Goal: Transaction & Acquisition: Obtain resource

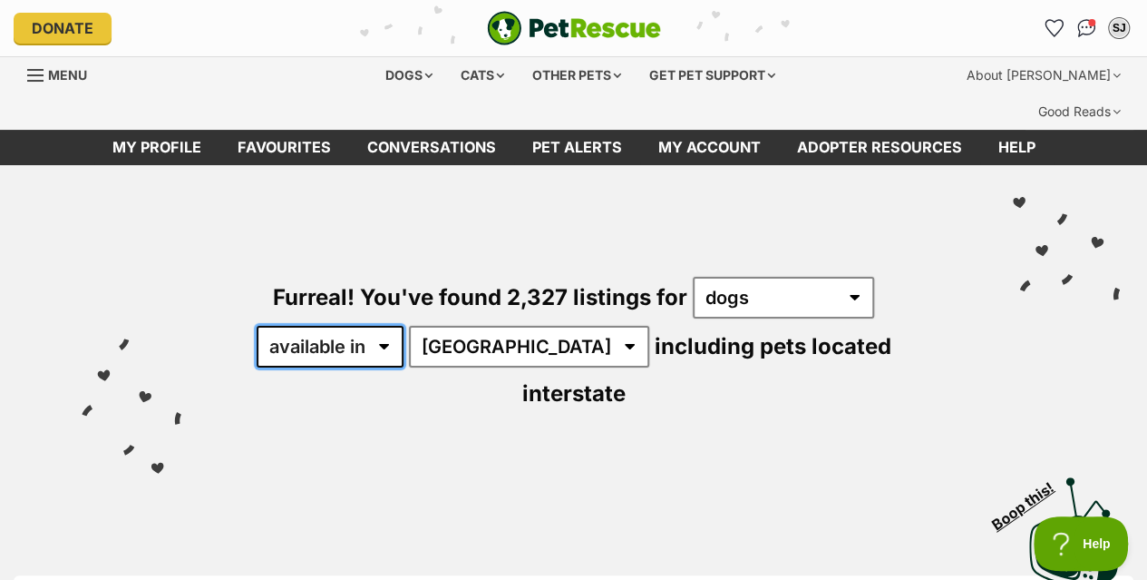
click at [383, 326] on select "available in located in" at bounding box center [330, 347] width 147 height 42
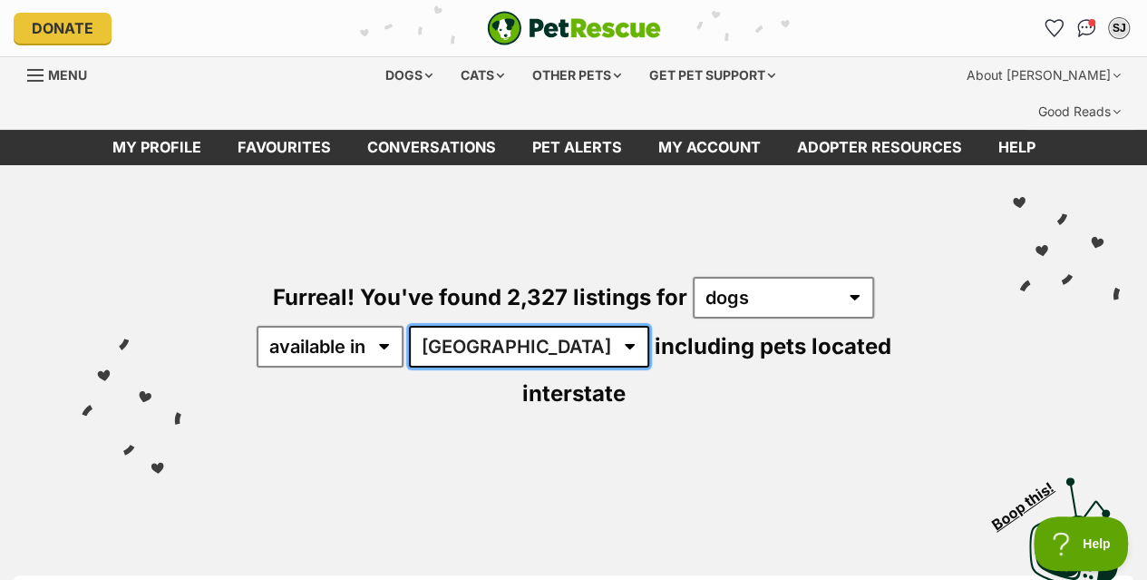
click at [526, 326] on select "Australia ACT NSW NT QLD SA TAS VIC WA" at bounding box center [529, 347] width 240 height 42
select select "VIC"
click at [412, 326] on select "Australia ACT NSW NT QLD SA TAS VIC WA" at bounding box center [529, 347] width 240 height 42
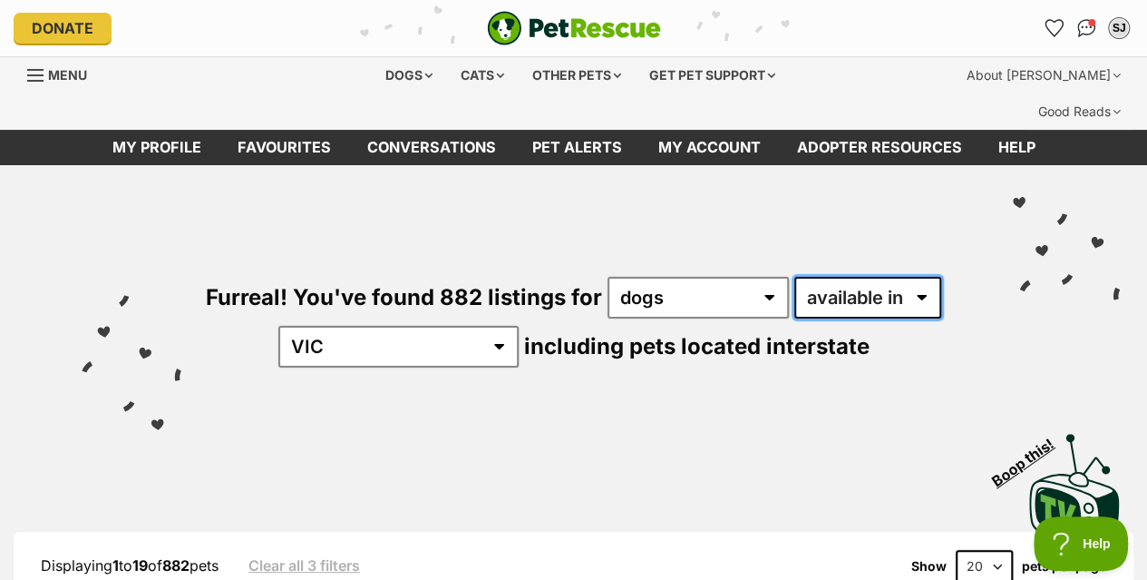
click at [921, 277] on select "available in located in" at bounding box center [868, 298] width 147 height 42
select select "disabled"
click at [795, 277] on select "available in located in" at bounding box center [868, 298] width 147 height 42
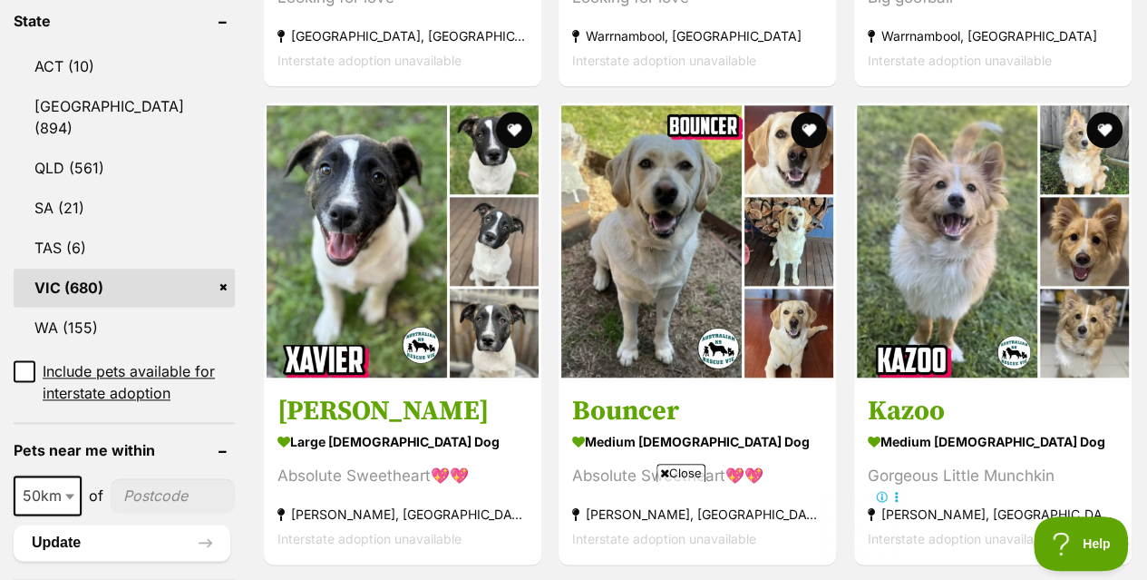
scroll to position [1016, 0]
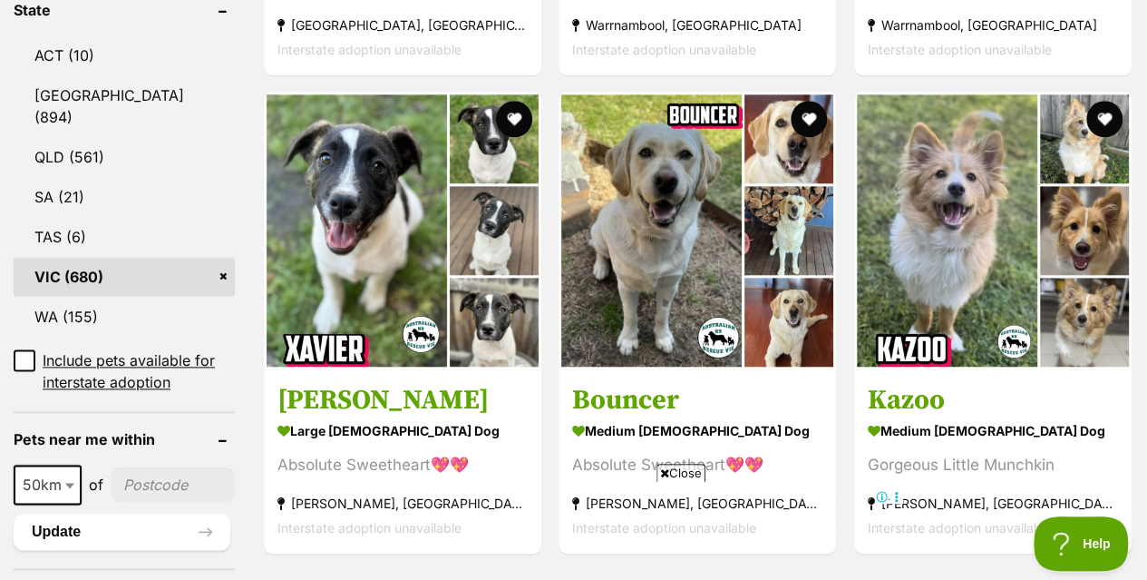
click at [673, 474] on span "Close" at bounding box center [681, 472] width 49 height 18
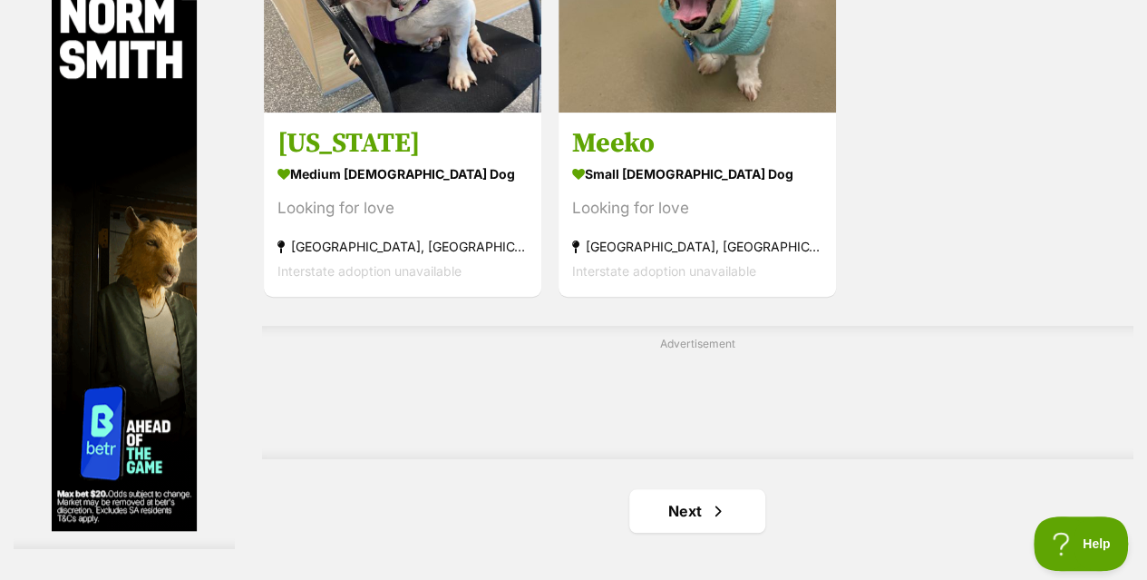
scroll to position [4087, 0]
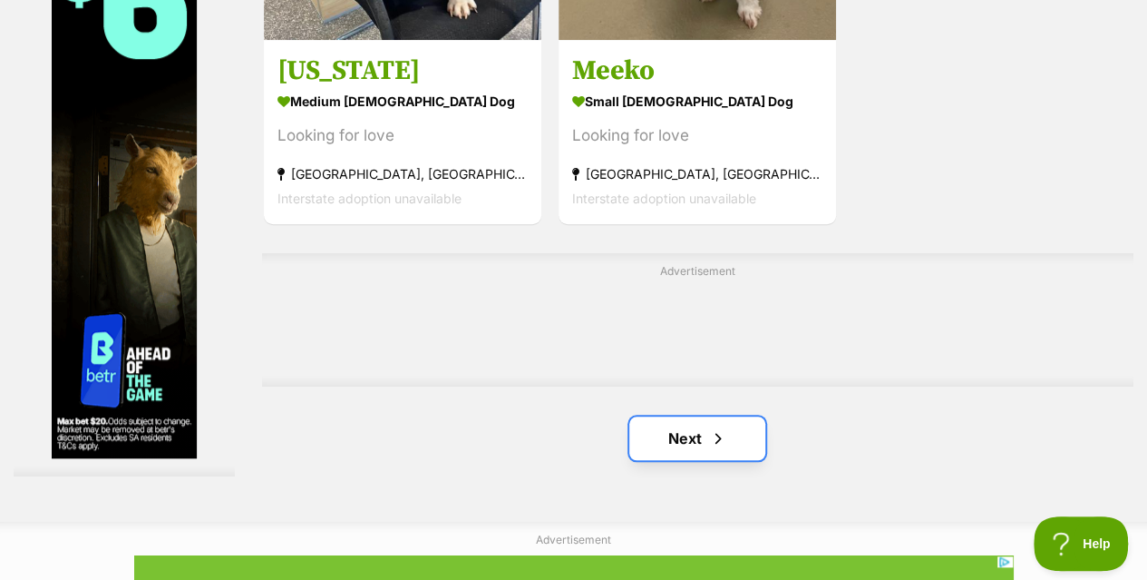
click at [678, 416] on link "Next" at bounding box center [697, 438] width 136 height 44
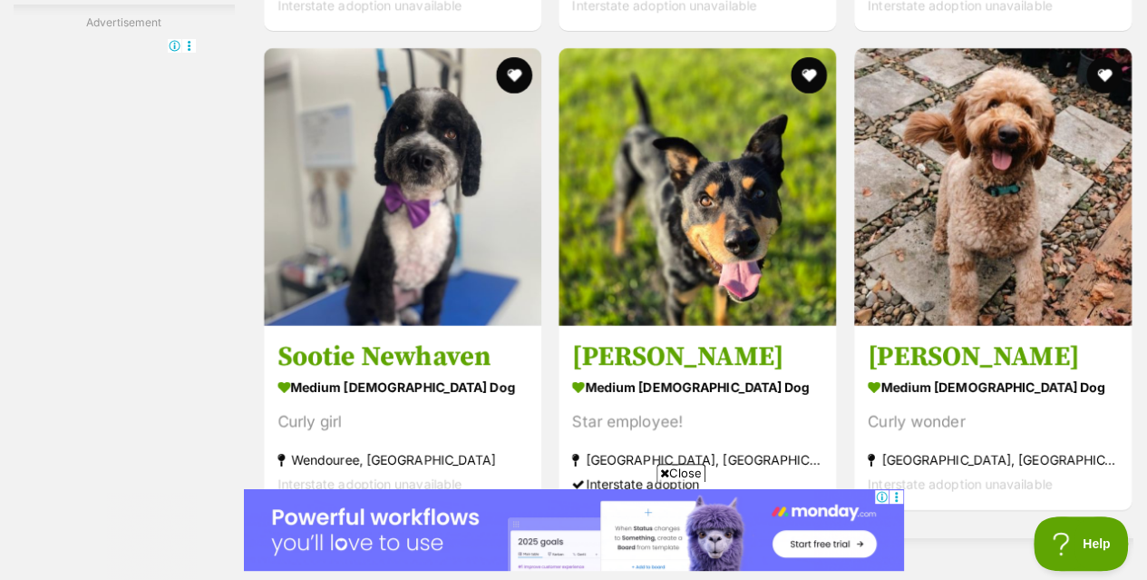
scroll to position [3349, 0]
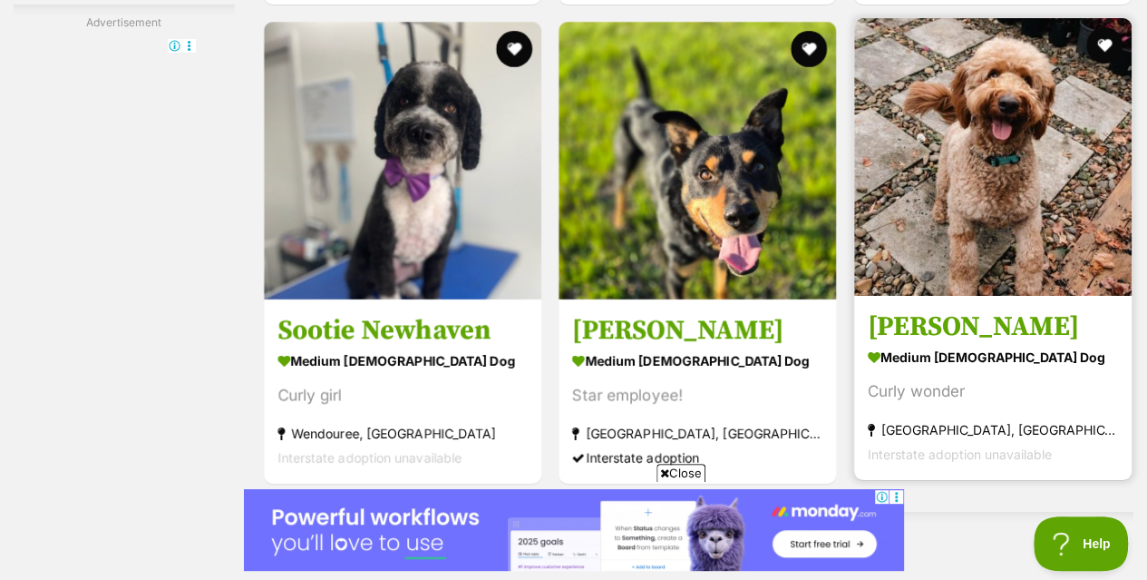
click at [962, 308] on h3 "[PERSON_NAME]" at bounding box center [993, 325] width 250 height 34
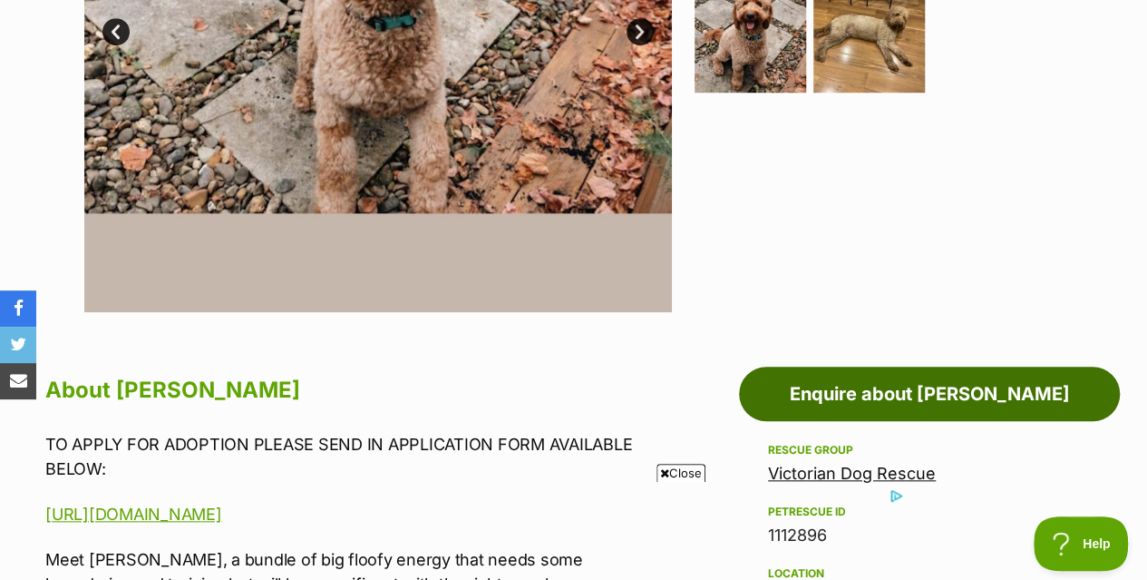
click at [976, 366] on link "Enquire about Kaspar Peggoty" at bounding box center [929, 393] width 381 height 54
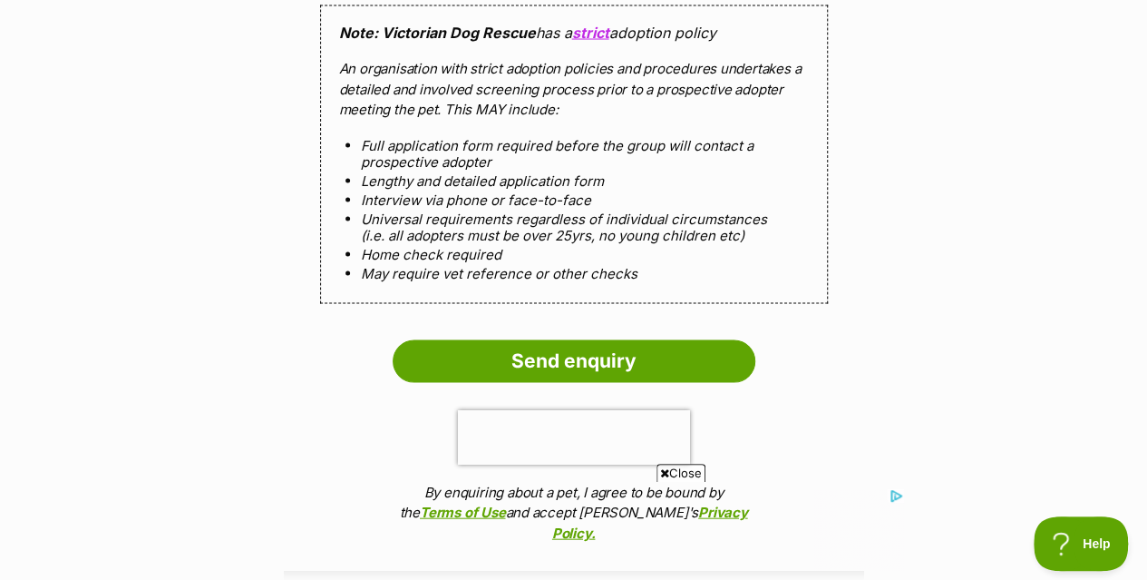
scroll to position [1897, 0]
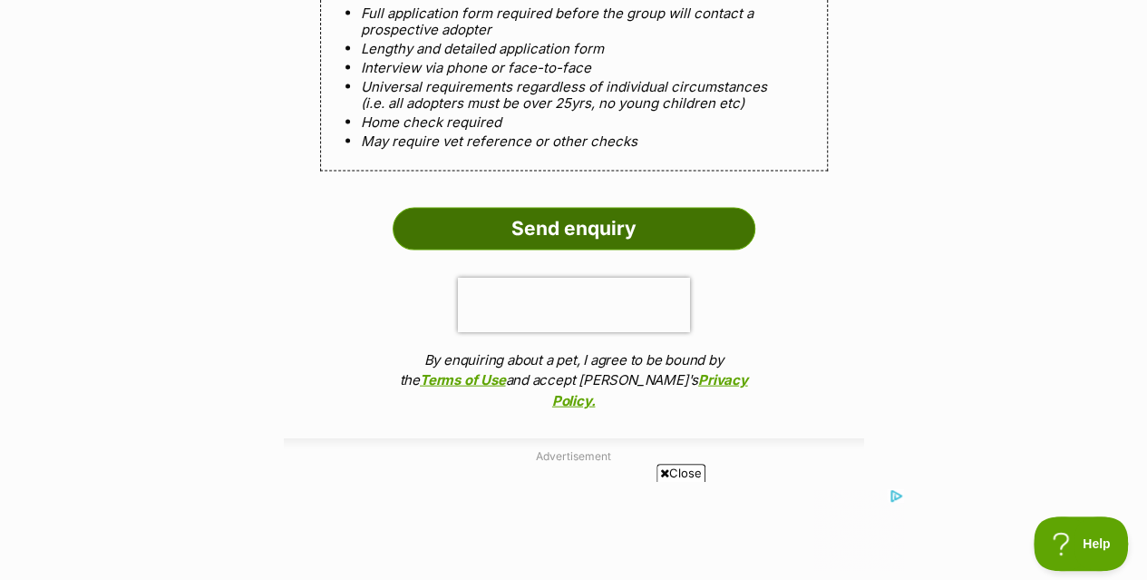
click at [542, 208] on input "Send enquiry" at bounding box center [574, 229] width 363 height 42
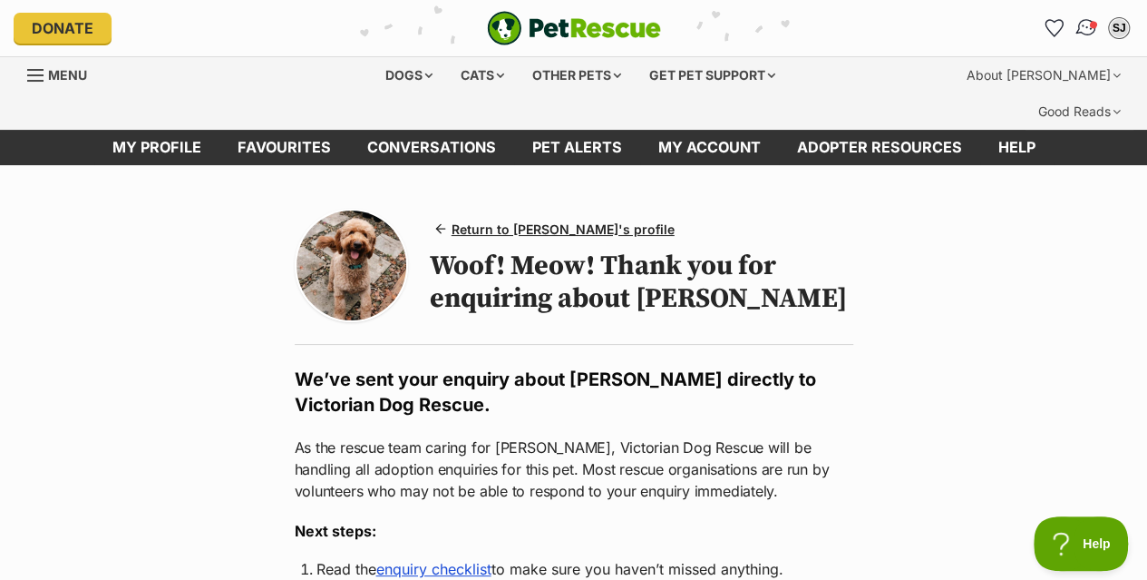
click at [1083, 27] on img "Conversations" at bounding box center [1087, 28] width 24 height 24
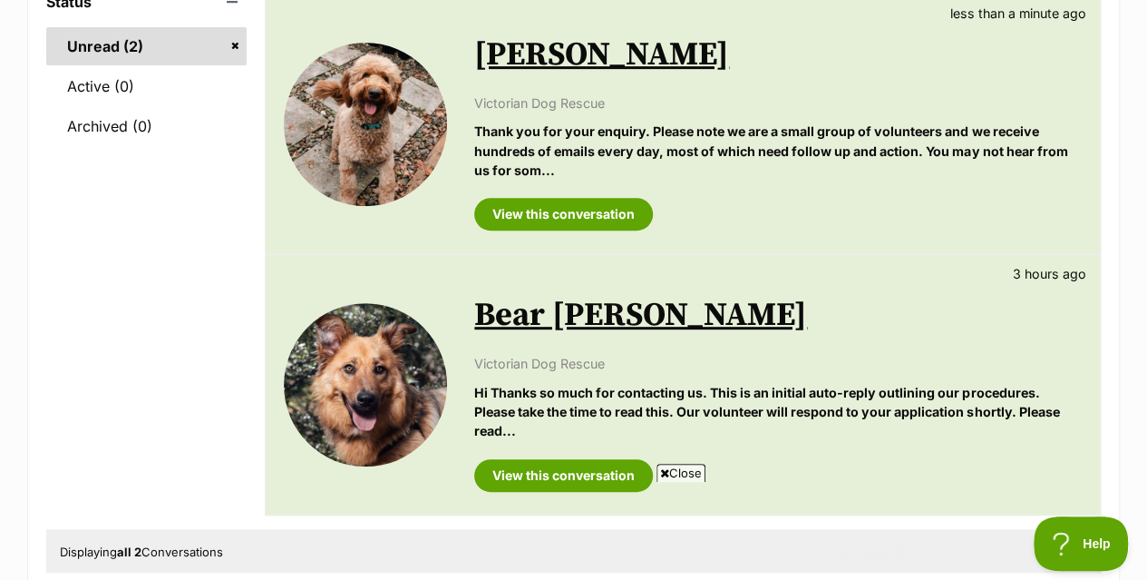
scroll to position [435, 0]
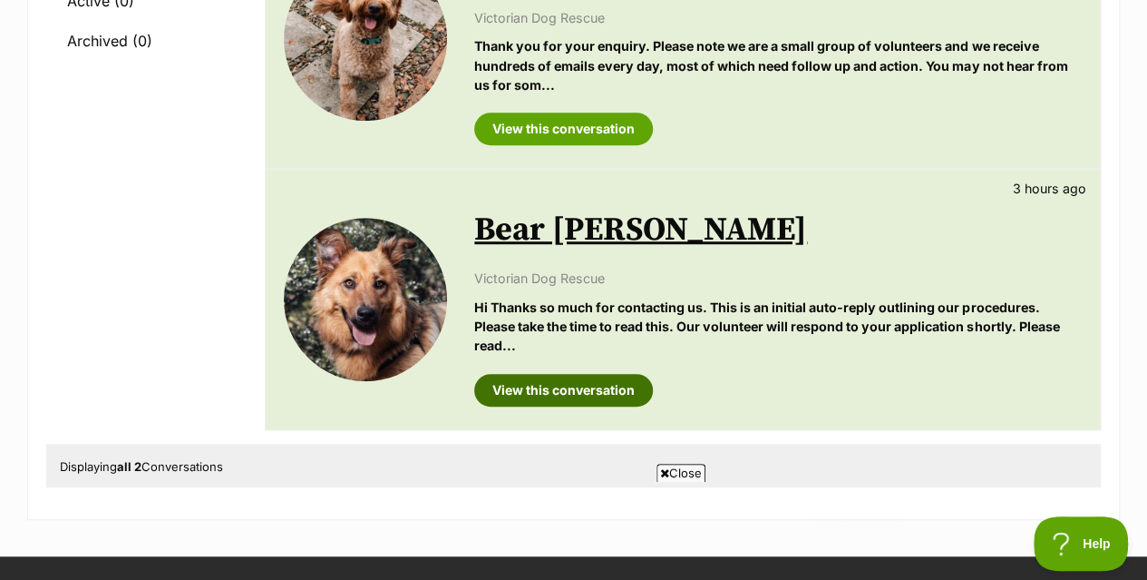
click at [575, 374] on link "View this conversation" at bounding box center [563, 390] width 179 height 33
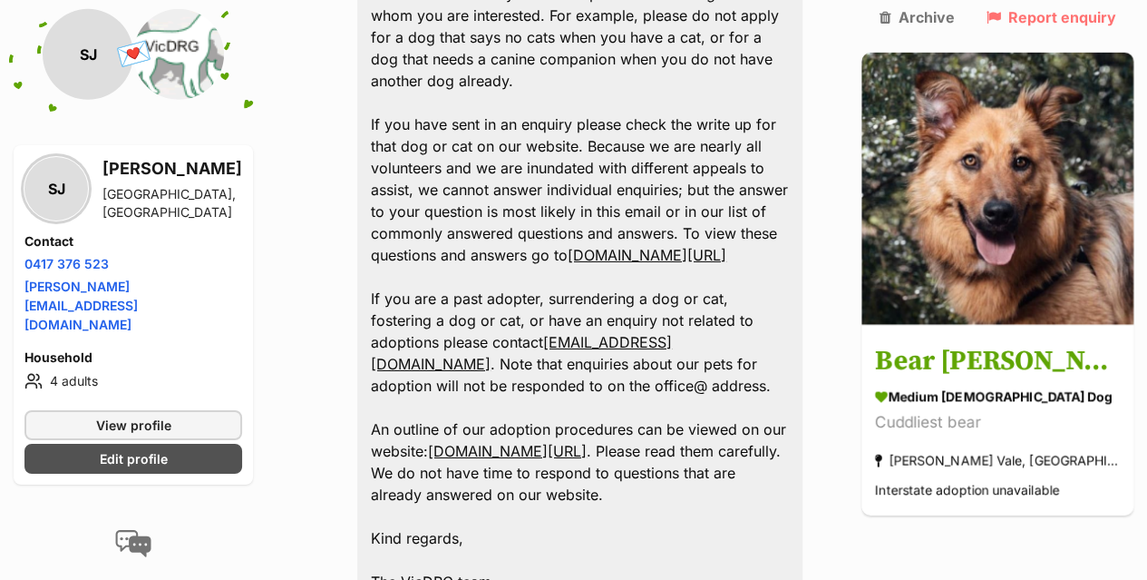
scroll to position [2955, 0]
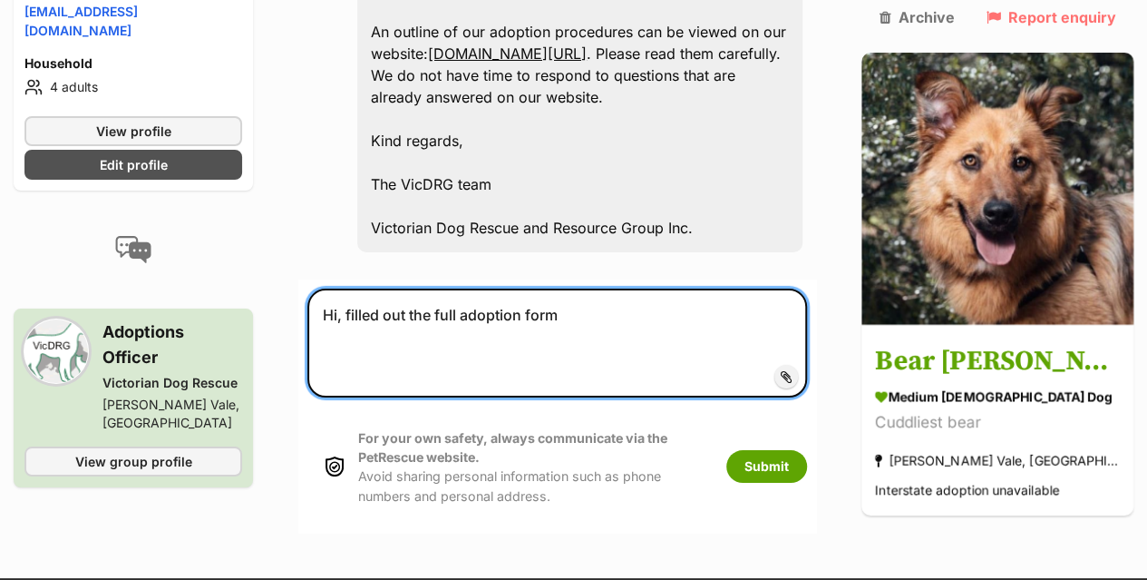
scroll to position [3249, 0]
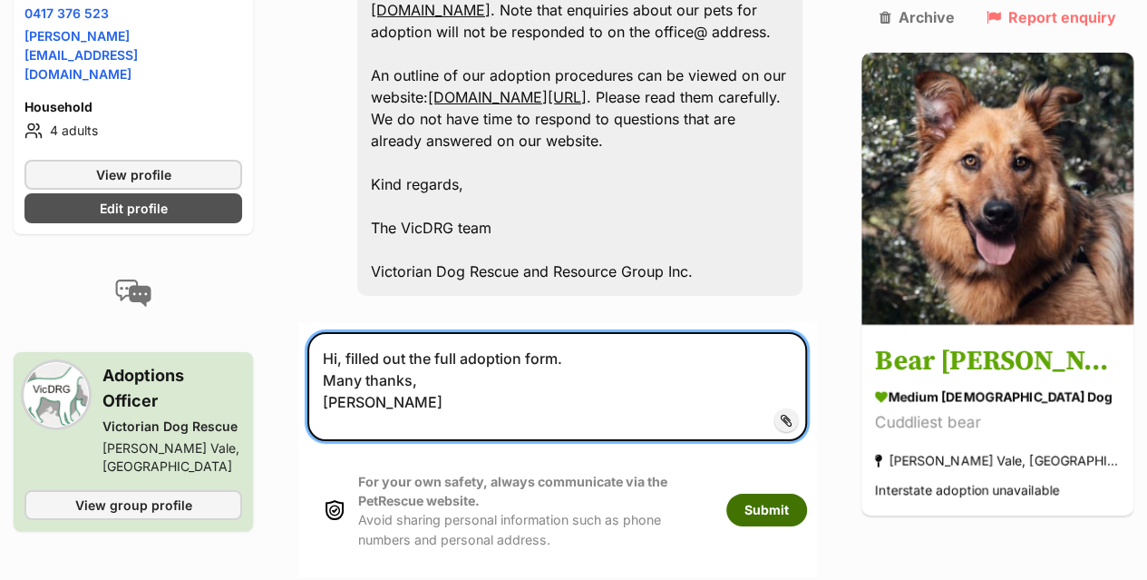
type textarea "Hi, filled out the full adoption form. Many thanks, Samantha"
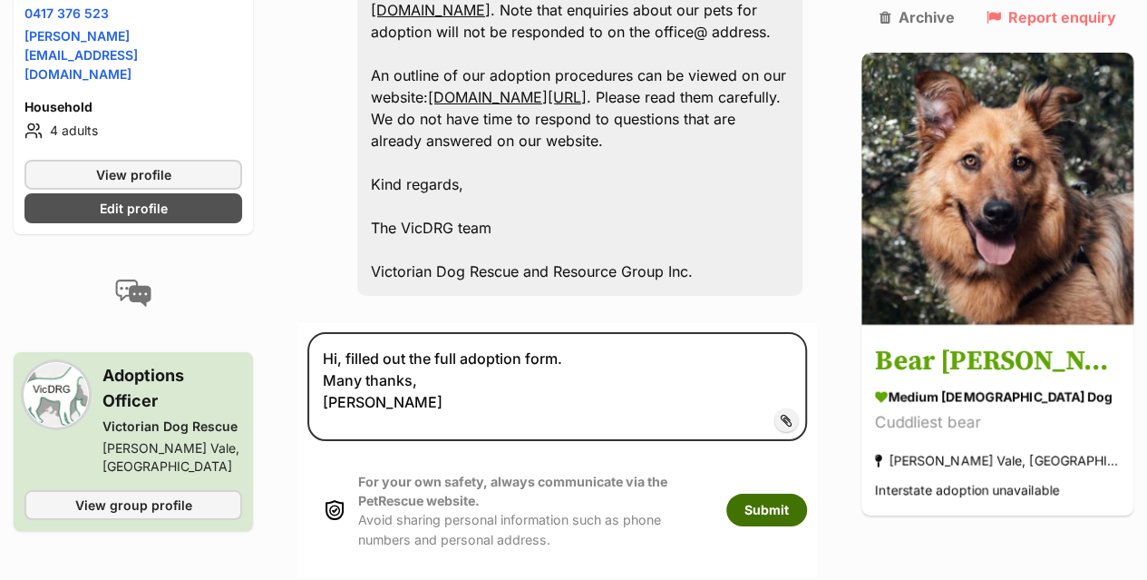
click at [804, 493] on button "Submit" at bounding box center [766, 509] width 81 height 33
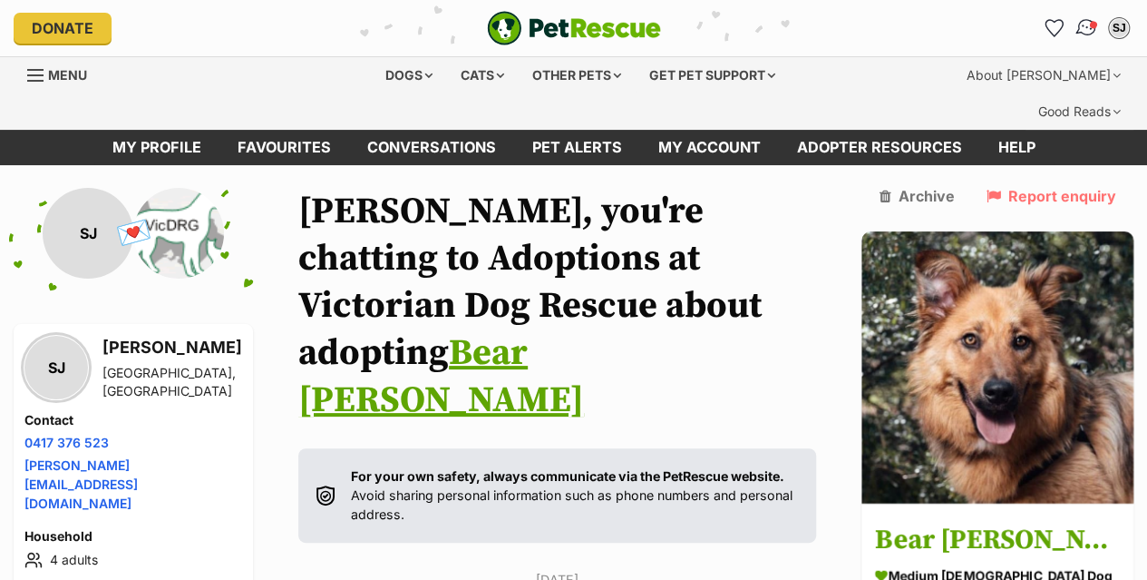
click at [1092, 24] on span "Conversations" at bounding box center [1093, 24] width 9 height 9
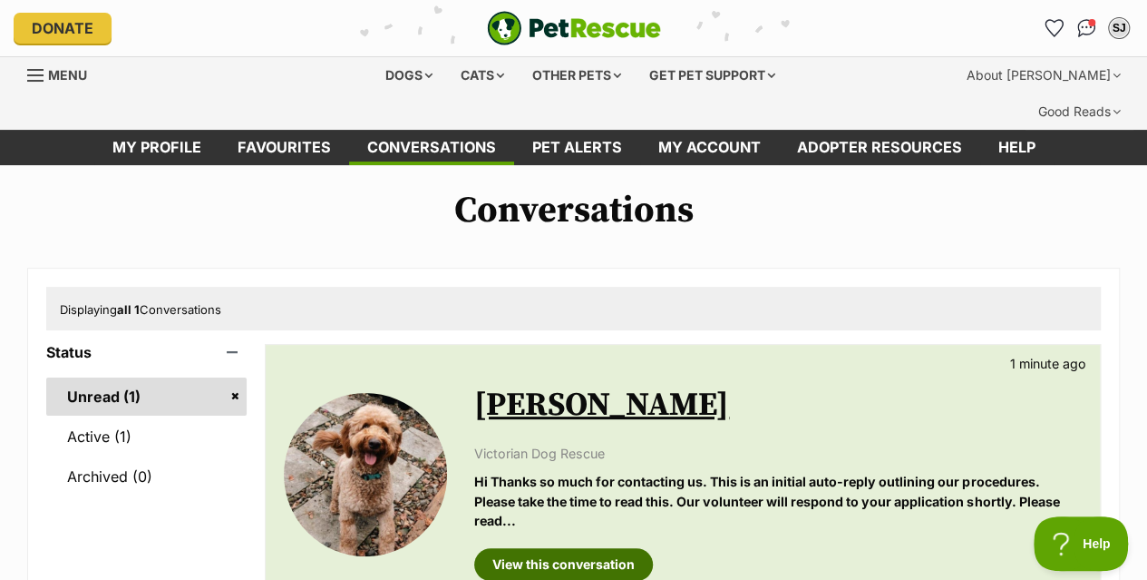
click at [561, 548] on link "View this conversation" at bounding box center [563, 564] width 179 height 33
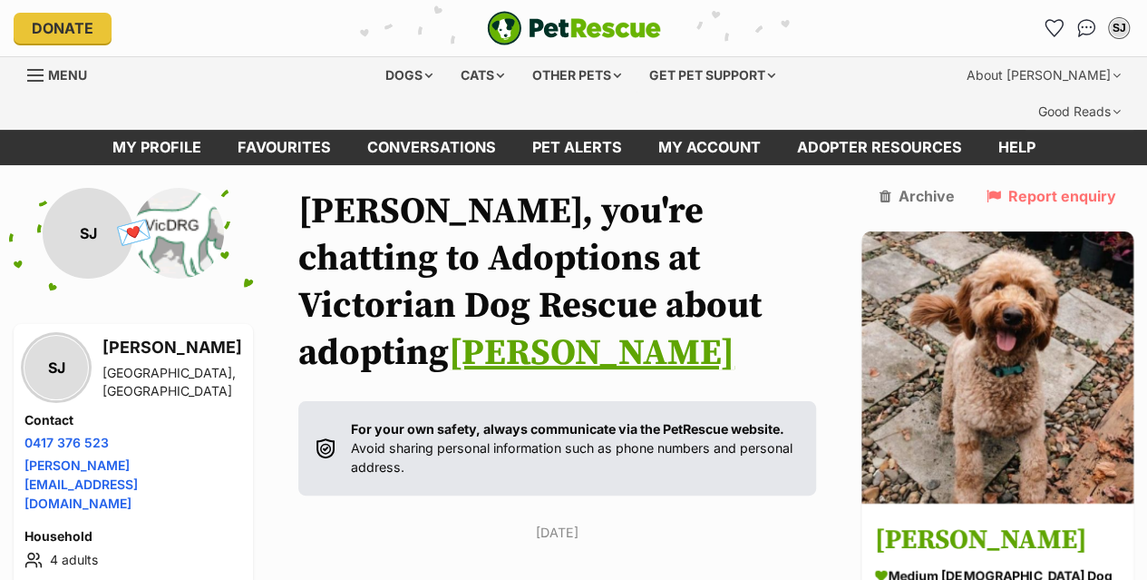
click at [45, 80] on link "Menu" at bounding box center [63, 73] width 73 height 33
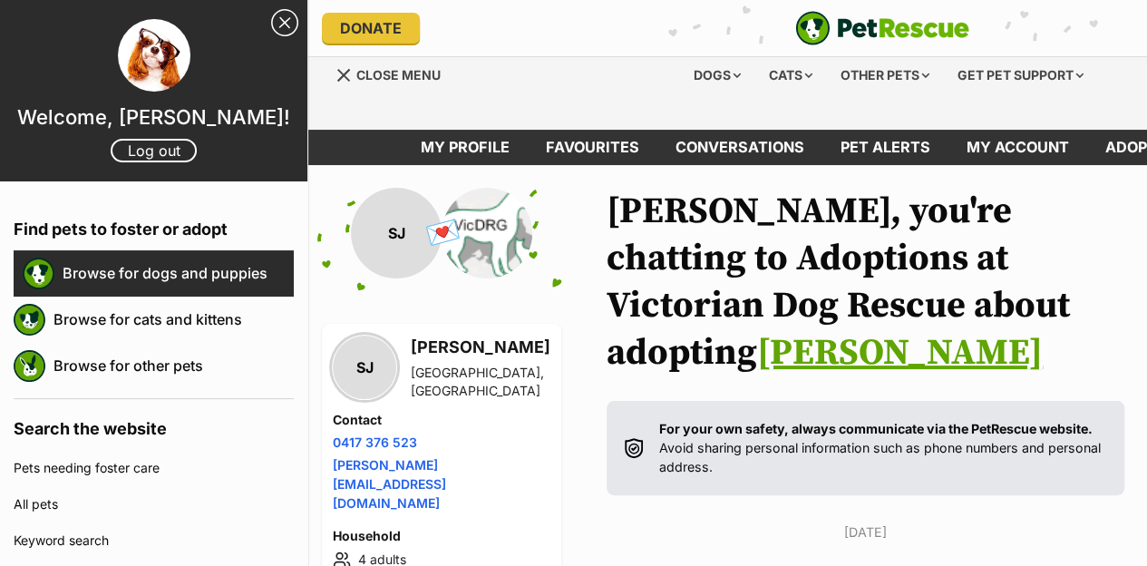
click at [162, 279] on link "Browse for dogs and puppies" at bounding box center [178, 273] width 231 height 38
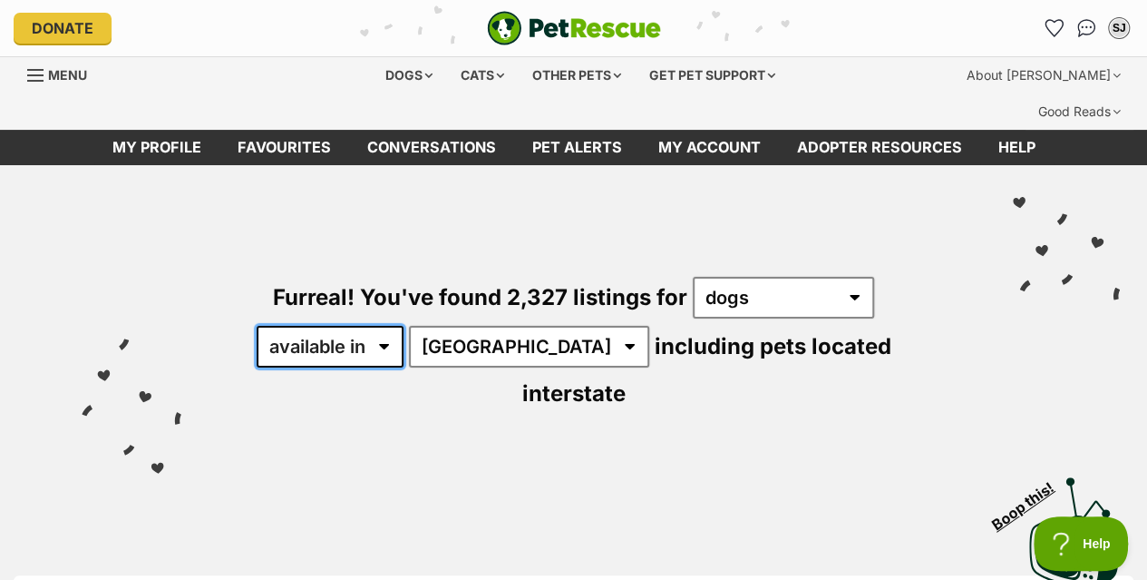
click at [385, 326] on select "available in located in" at bounding box center [330, 347] width 147 height 42
select select "disabled"
click at [257, 326] on select "available in located in" at bounding box center [330, 347] width 147 height 42
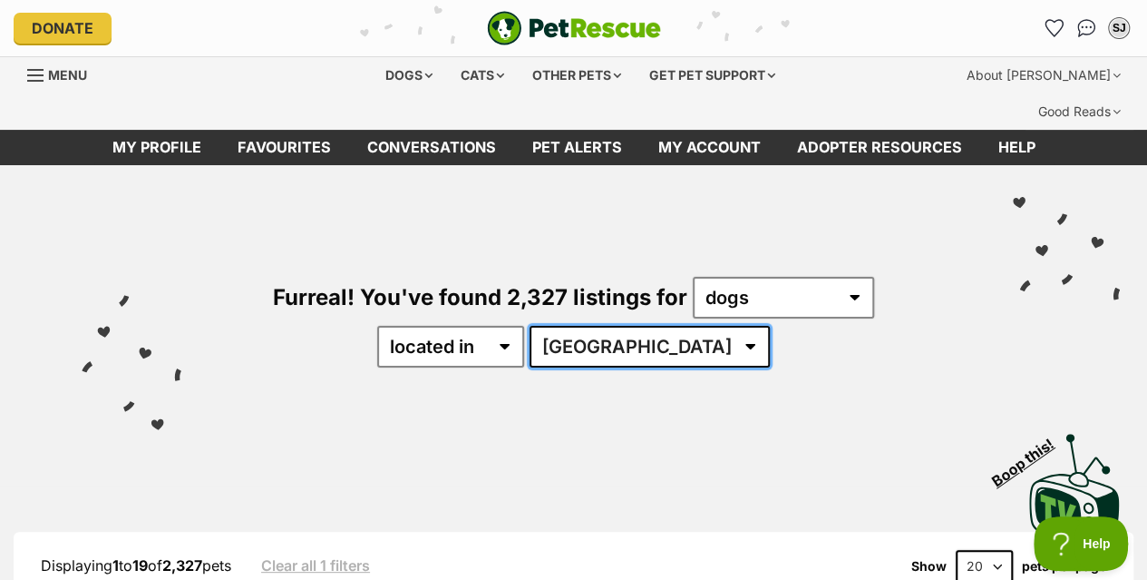
click at [697, 326] on select "[GEOGRAPHIC_DATA] [GEOGRAPHIC_DATA] [GEOGRAPHIC_DATA] [GEOGRAPHIC_DATA] SA [GEO…" at bounding box center [650, 347] width 240 height 42
select select "VIC"
click at [586, 326] on select "[GEOGRAPHIC_DATA] [GEOGRAPHIC_DATA] [GEOGRAPHIC_DATA] [GEOGRAPHIC_DATA] SA [GEO…" at bounding box center [650, 347] width 240 height 42
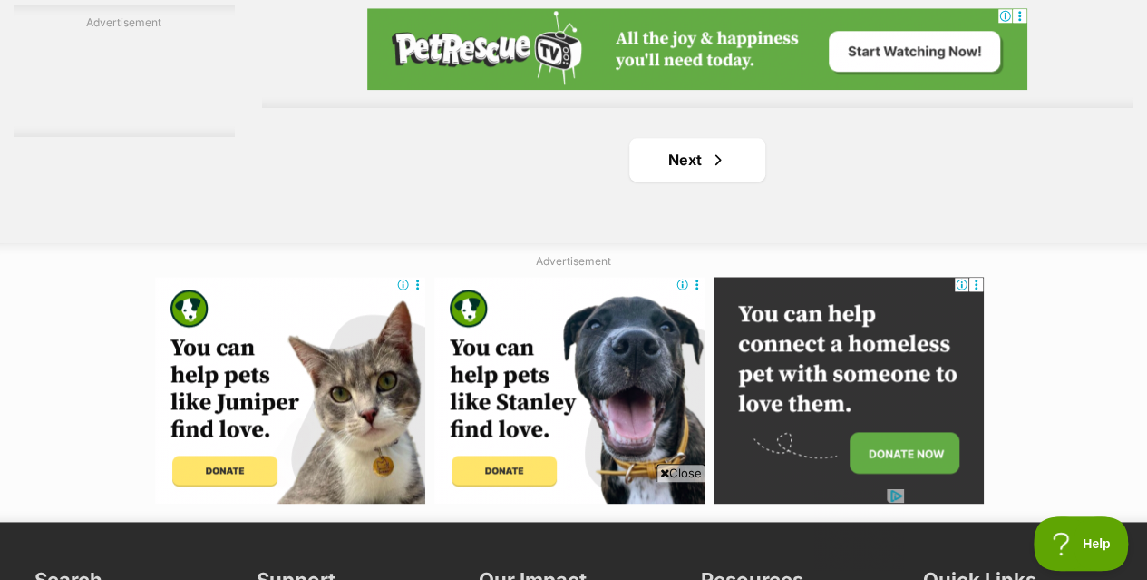
scroll to position [4390, 0]
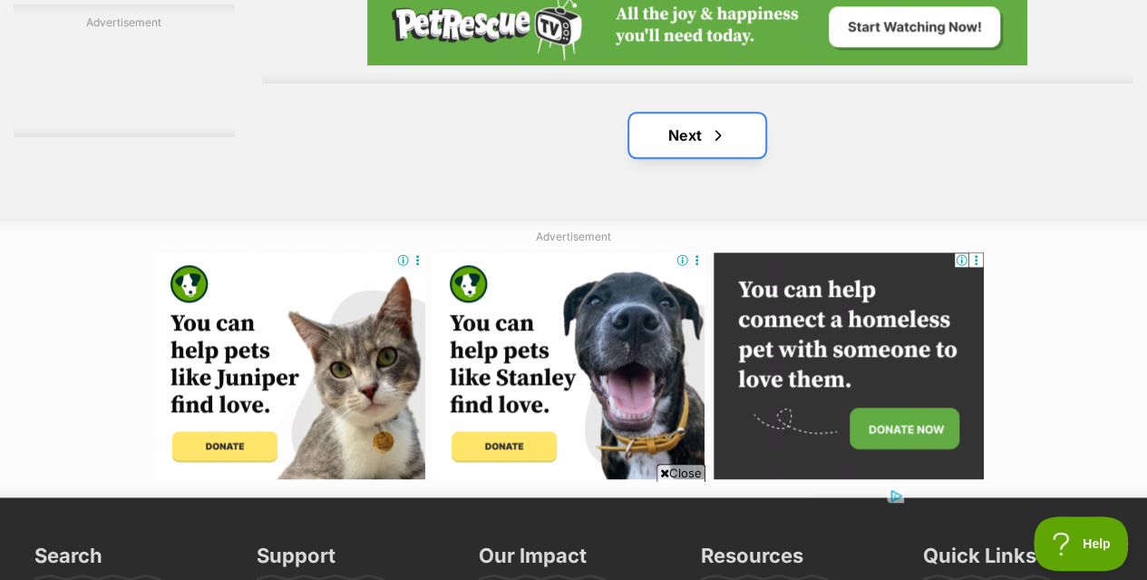
click at [693, 113] on link "Next" at bounding box center [697, 135] width 136 height 44
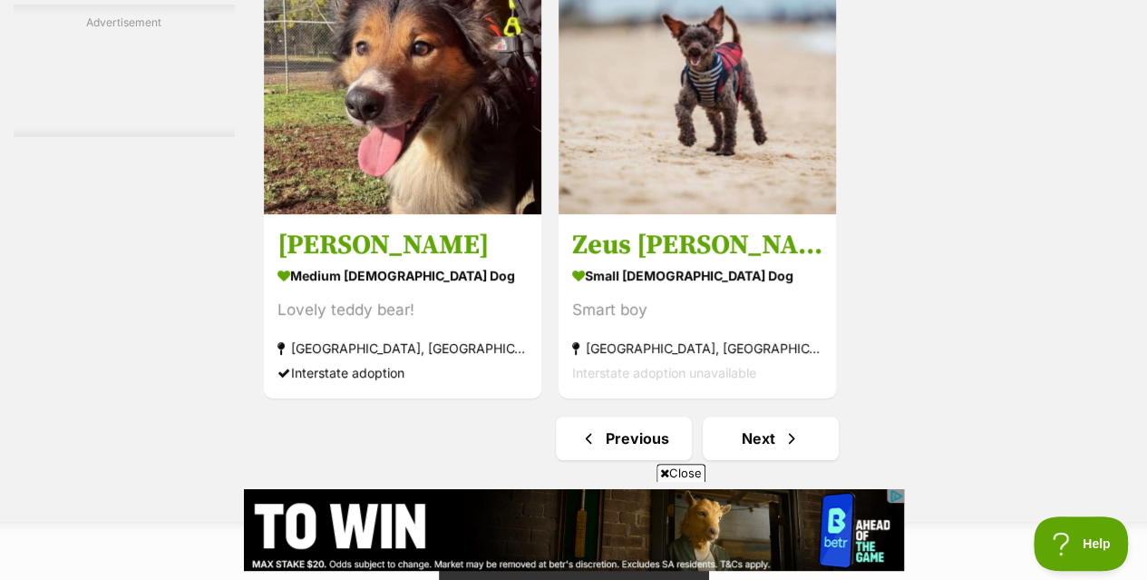
scroll to position [4123, 0]
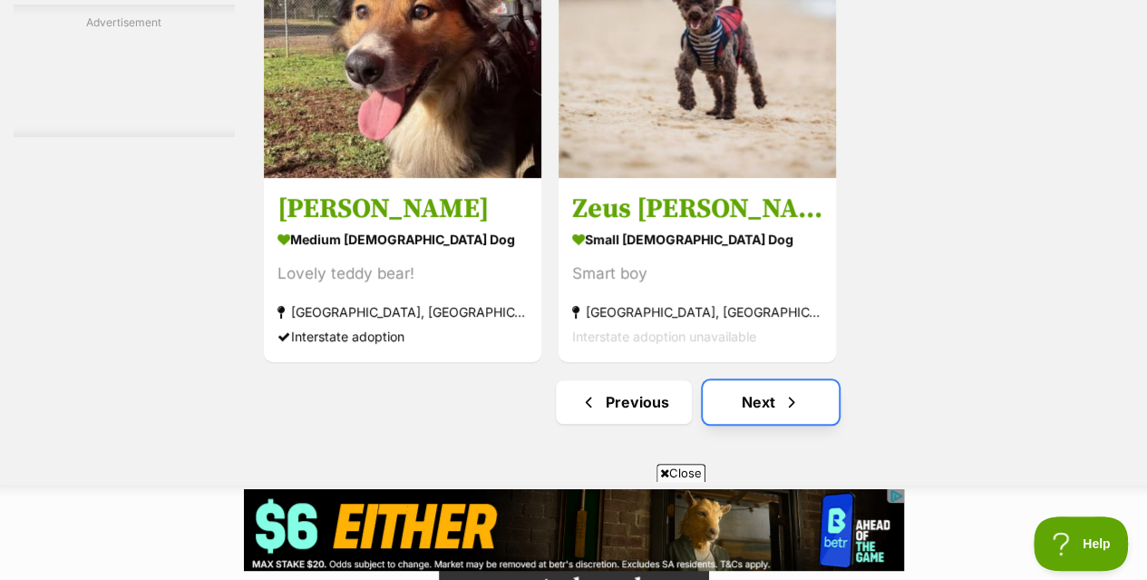
click at [760, 380] on link "Next" at bounding box center [771, 402] width 136 height 44
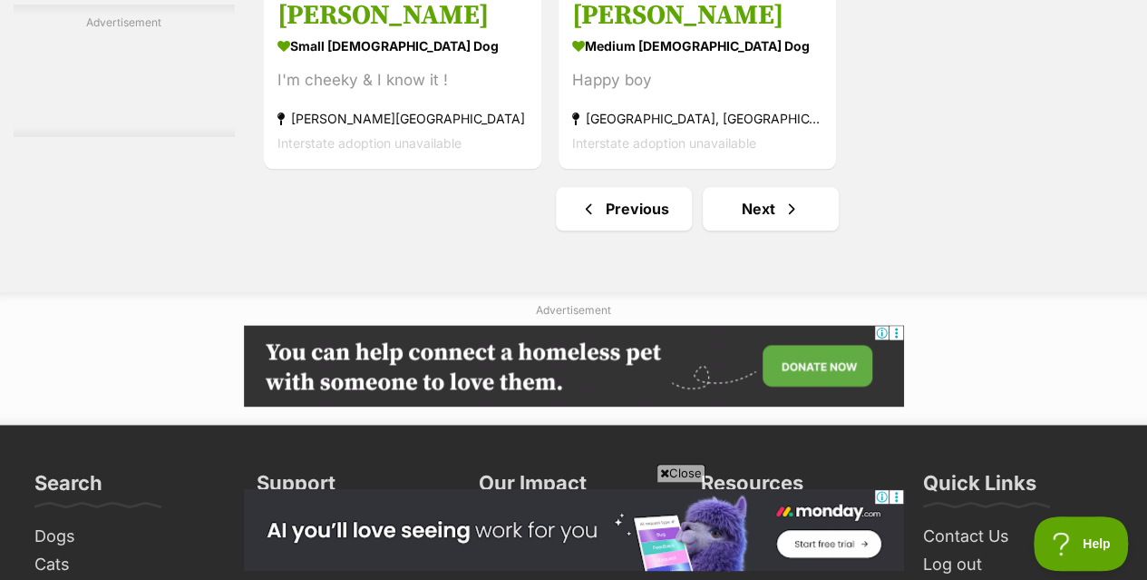
scroll to position [4516, 0]
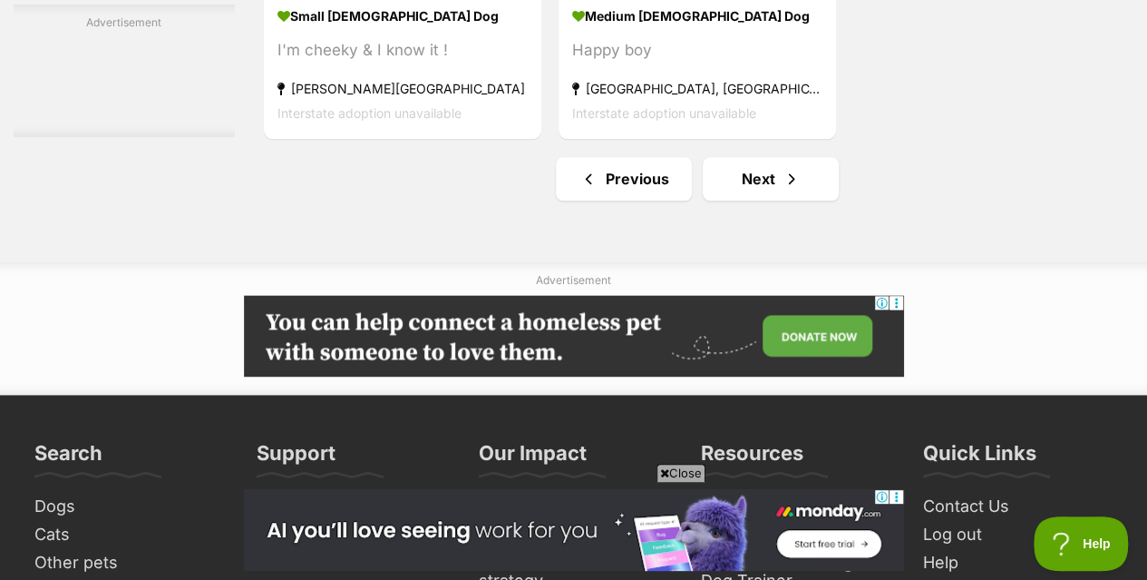
click at [1062, 336] on div at bounding box center [573, 336] width 1147 height 82
click at [780, 157] on link "Next" at bounding box center [771, 179] width 136 height 44
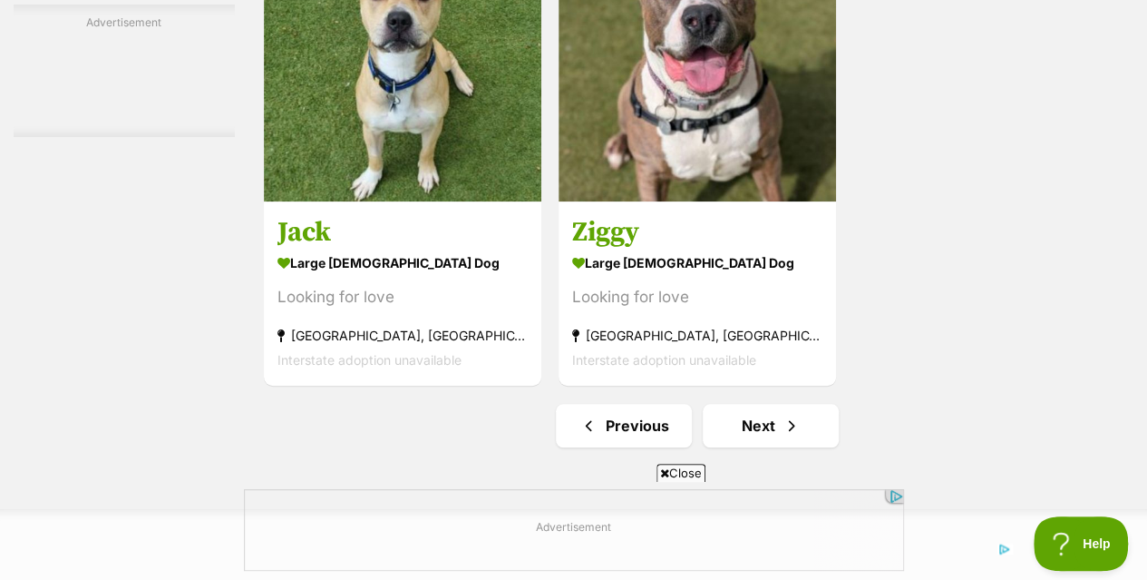
scroll to position [4104, 0]
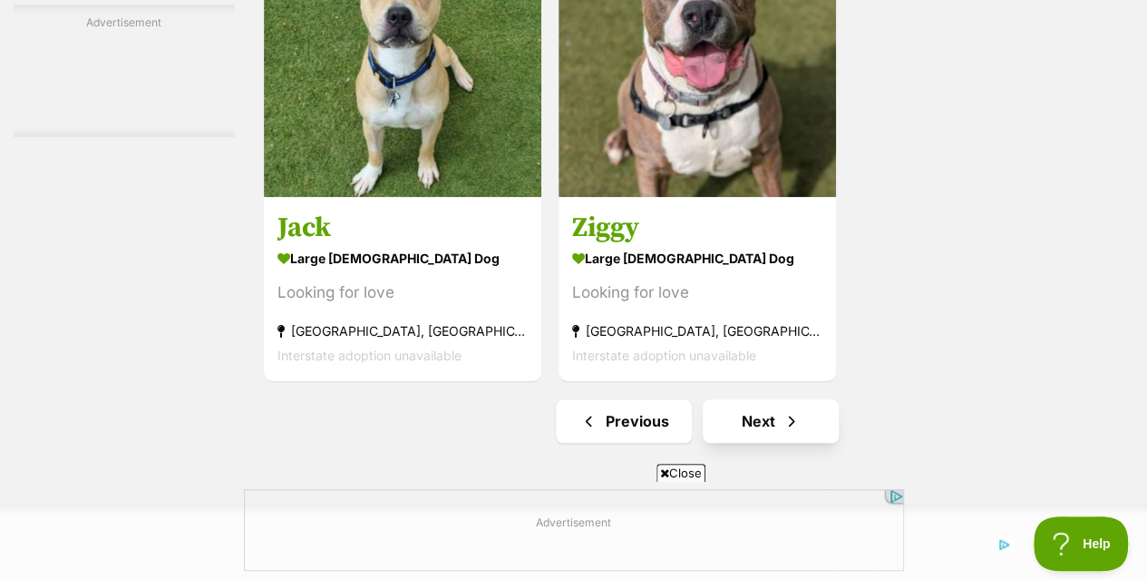
click at [769, 399] on link "Next" at bounding box center [771, 421] width 136 height 44
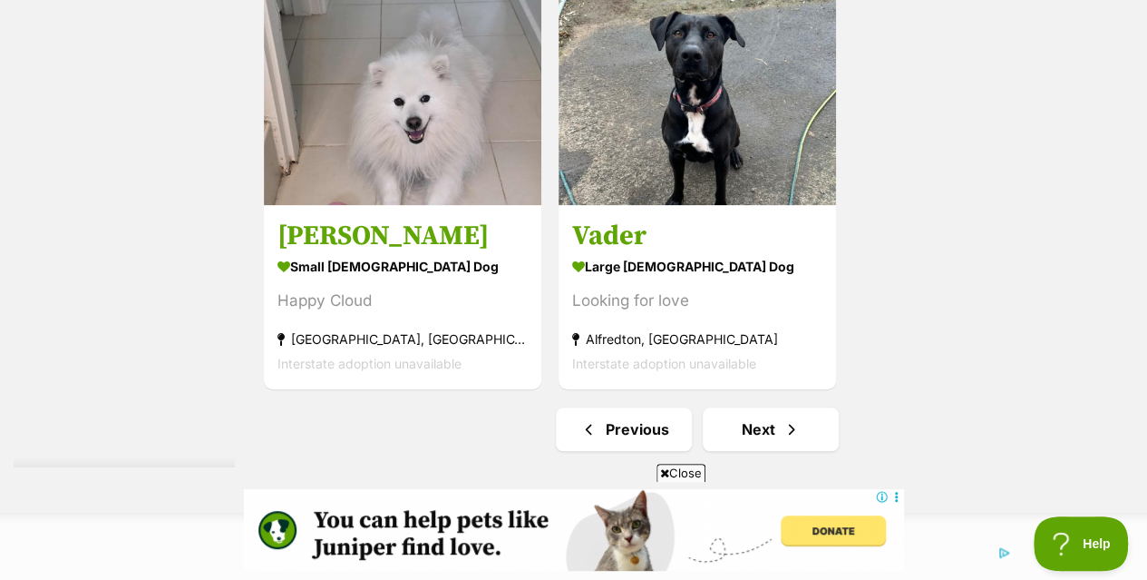
scroll to position [4101, 0]
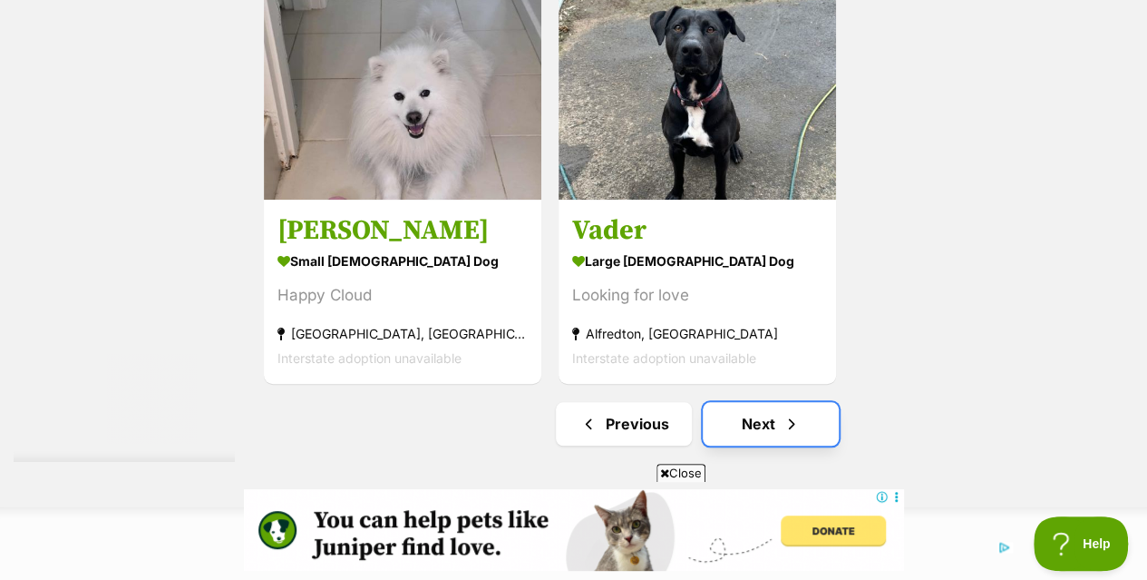
click at [785, 413] on span "Next page" at bounding box center [792, 424] width 18 height 22
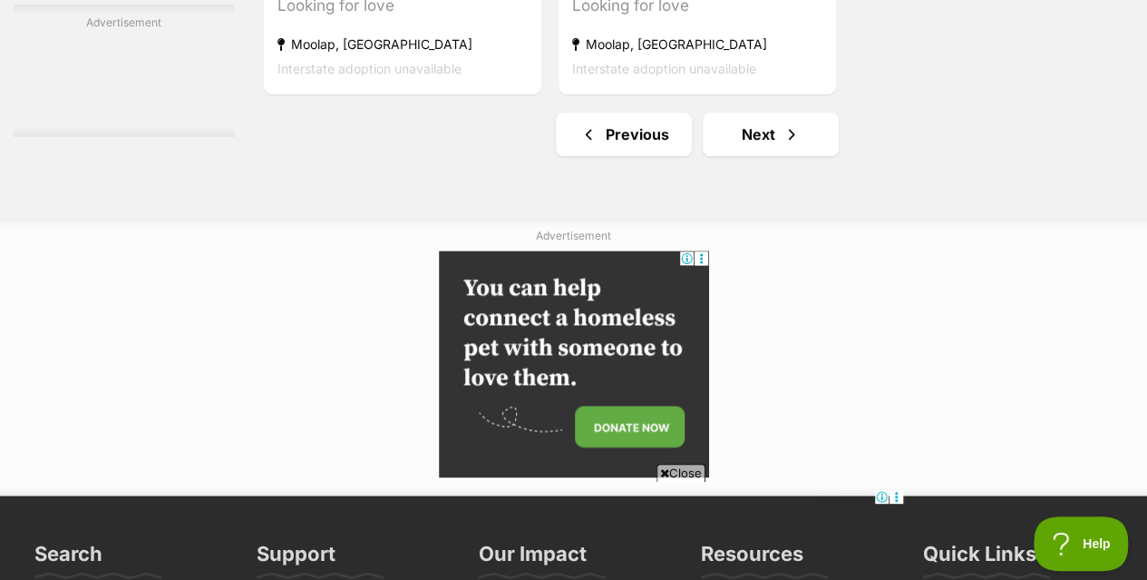
scroll to position [4526, 0]
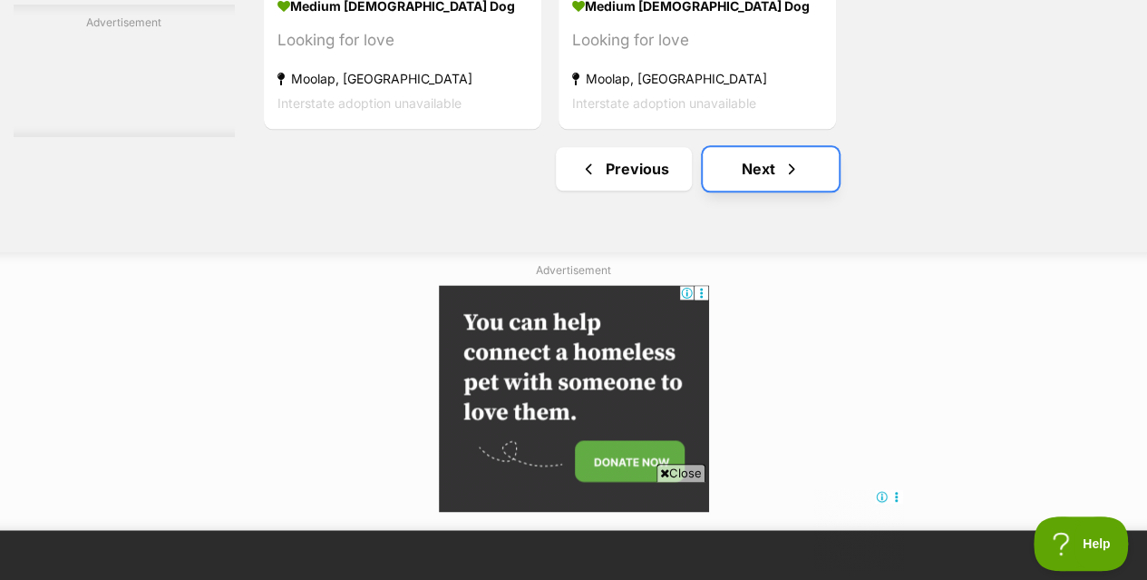
click at [793, 158] on span "Next page" at bounding box center [792, 169] width 18 height 22
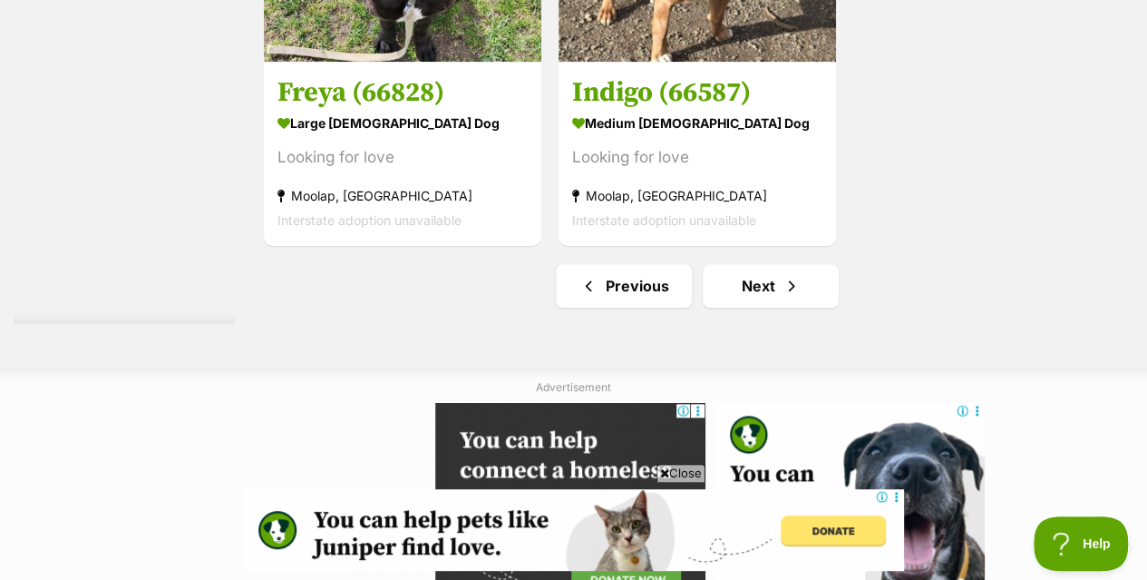
scroll to position [4239, 0]
click at [794, 275] on span "Next page" at bounding box center [792, 286] width 18 height 22
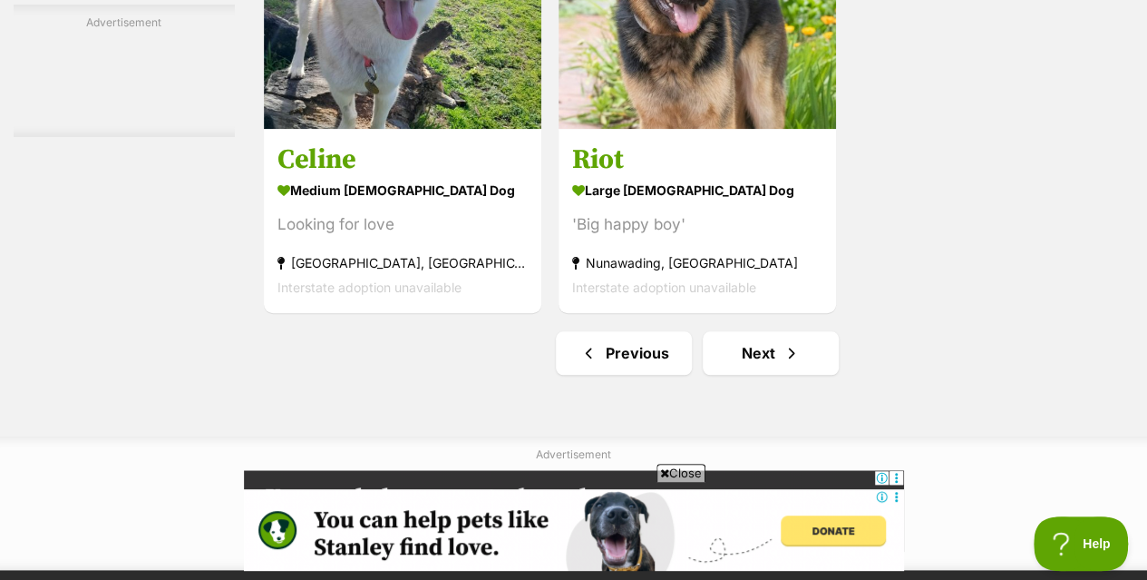
scroll to position [4173, 0]
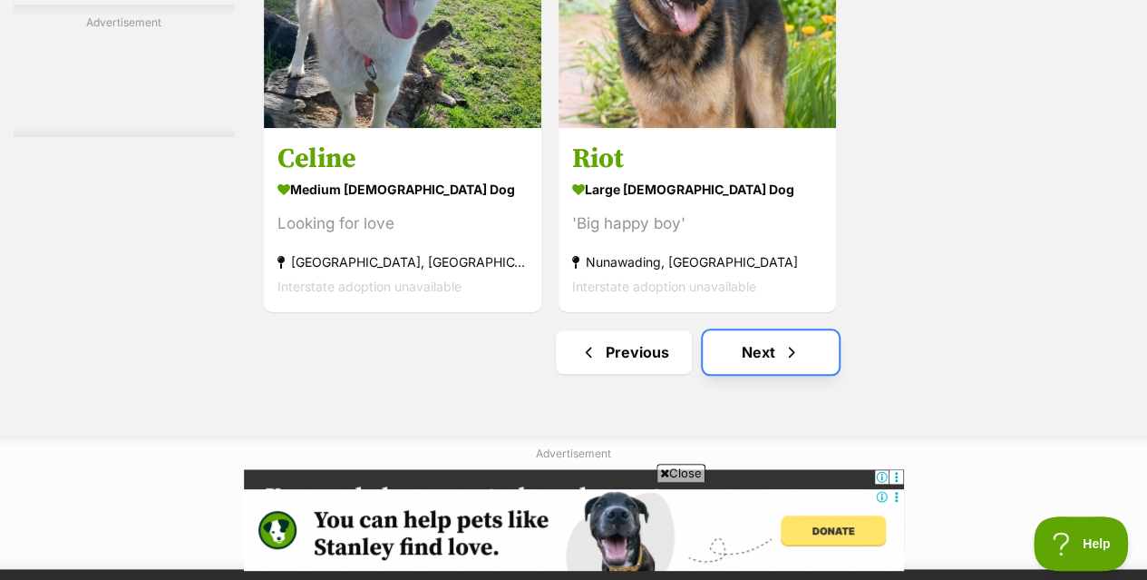
click at [785, 341] on span "Next page" at bounding box center [792, 352] width 18 height 22
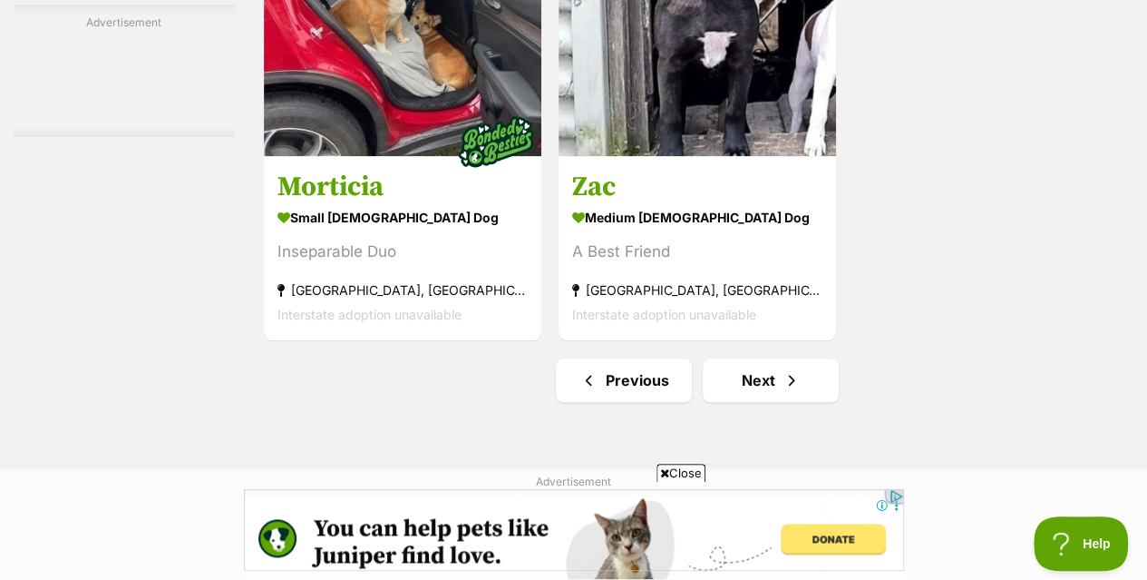
scroll to position [4324, 0]
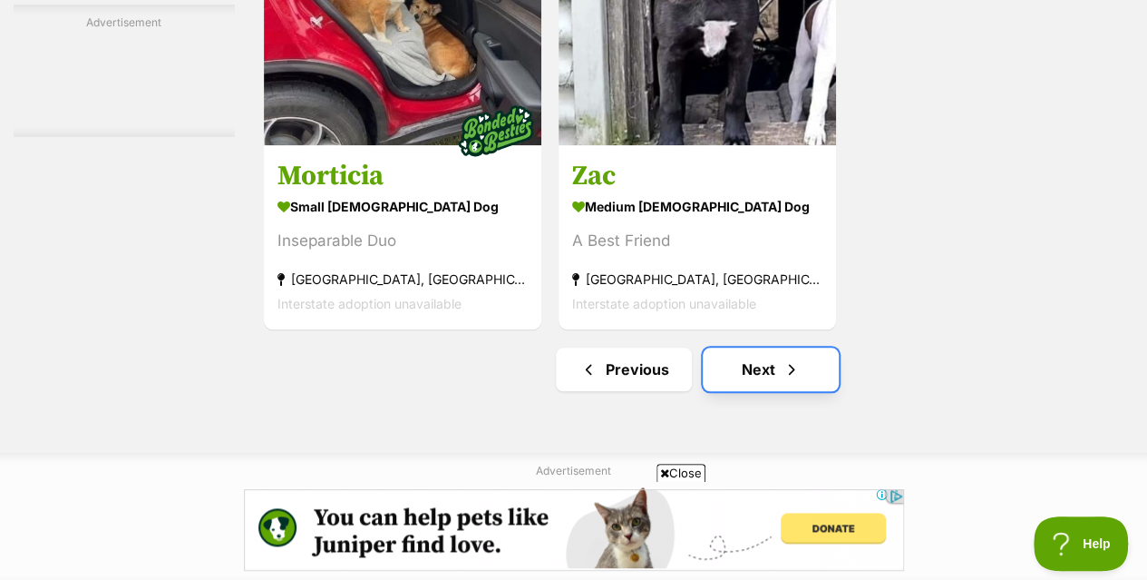
click at [785, 358] on span "Next page" at bounding box center [792, 369] width 18 height 22
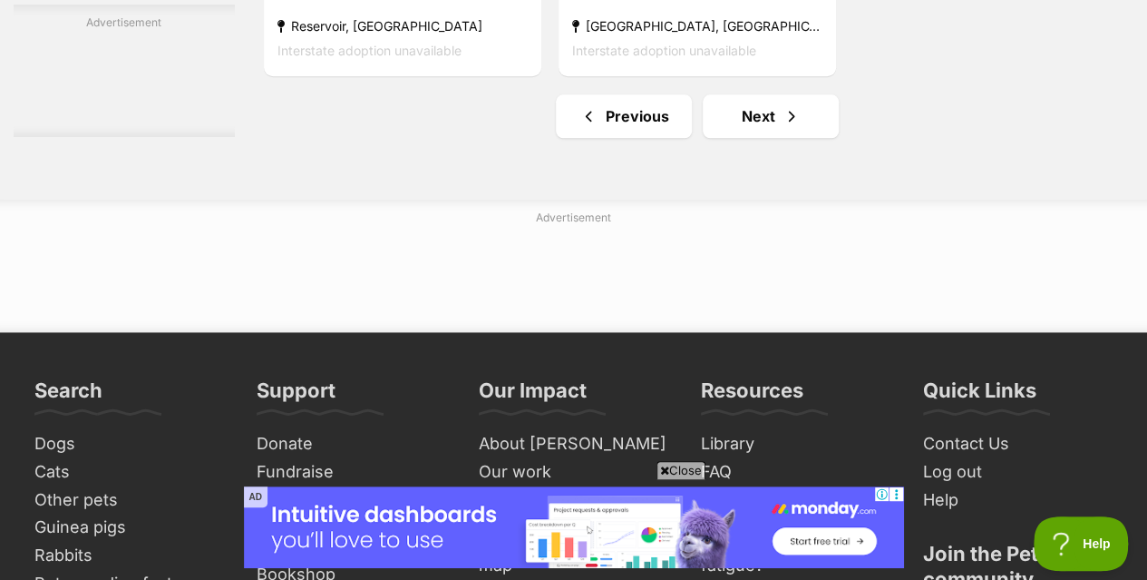
scroll to position [4368, 0]
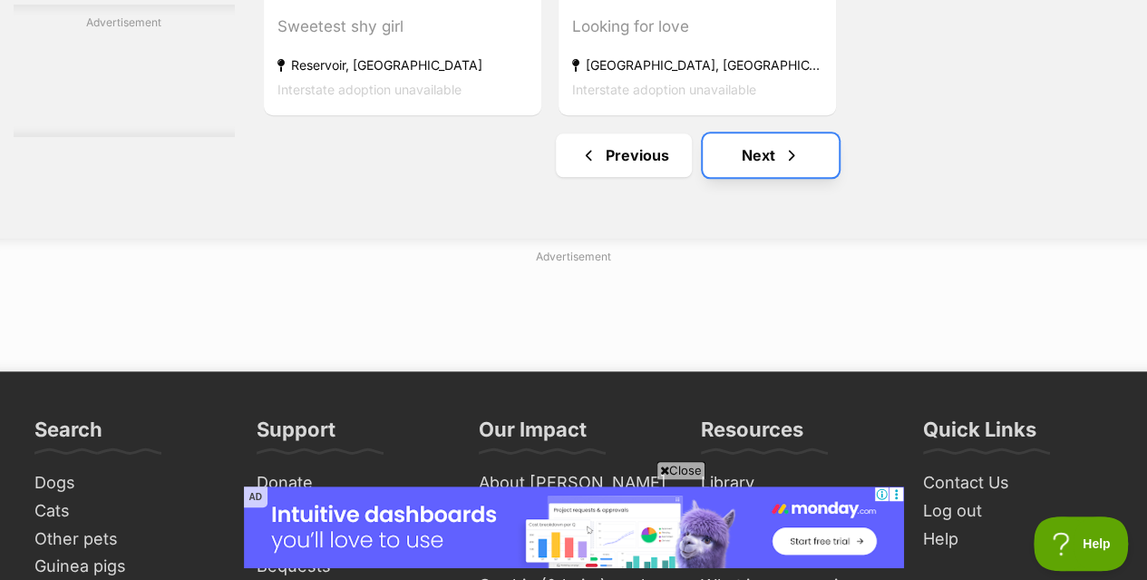
click at [769, 143] on link "Next" at bounding box center [771, 155] width 136 height 44
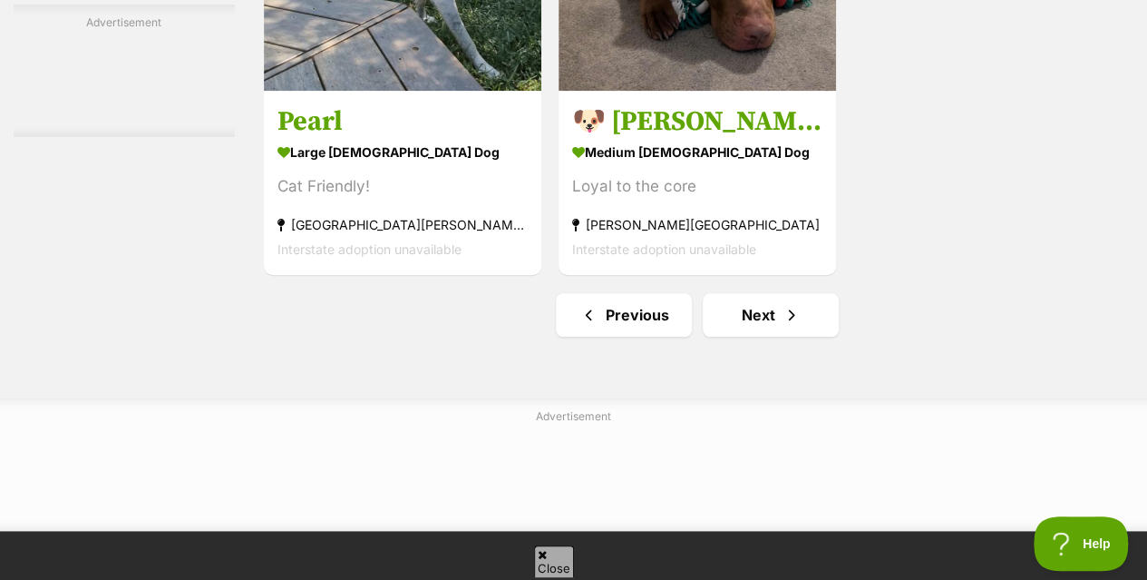
scroll to position [4209, 0]
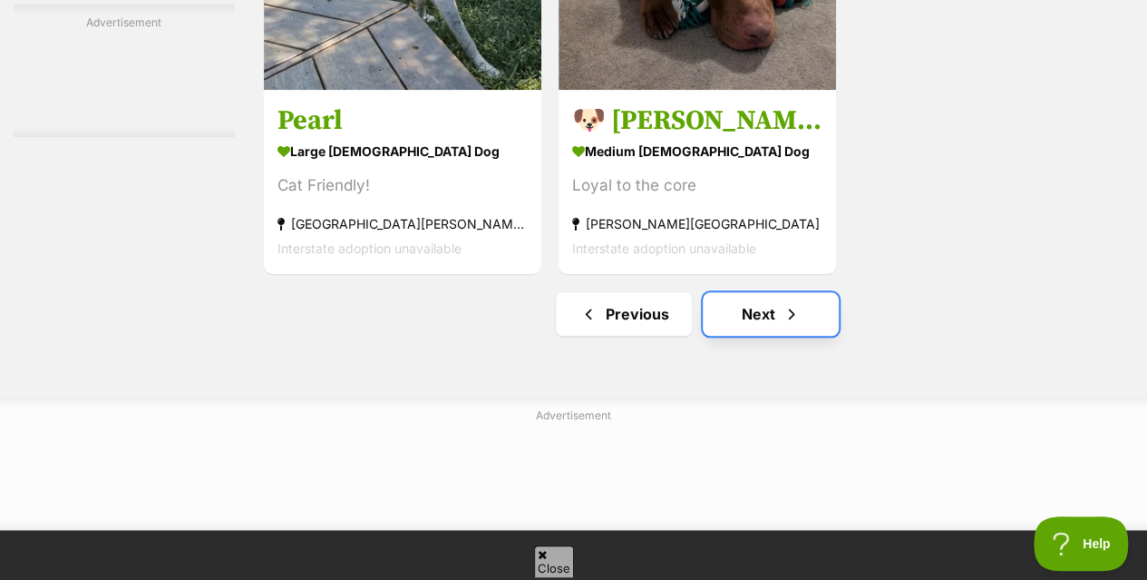
click at [778, 296] on link "Next" at bounding box center [771, 314] width 136 height 44
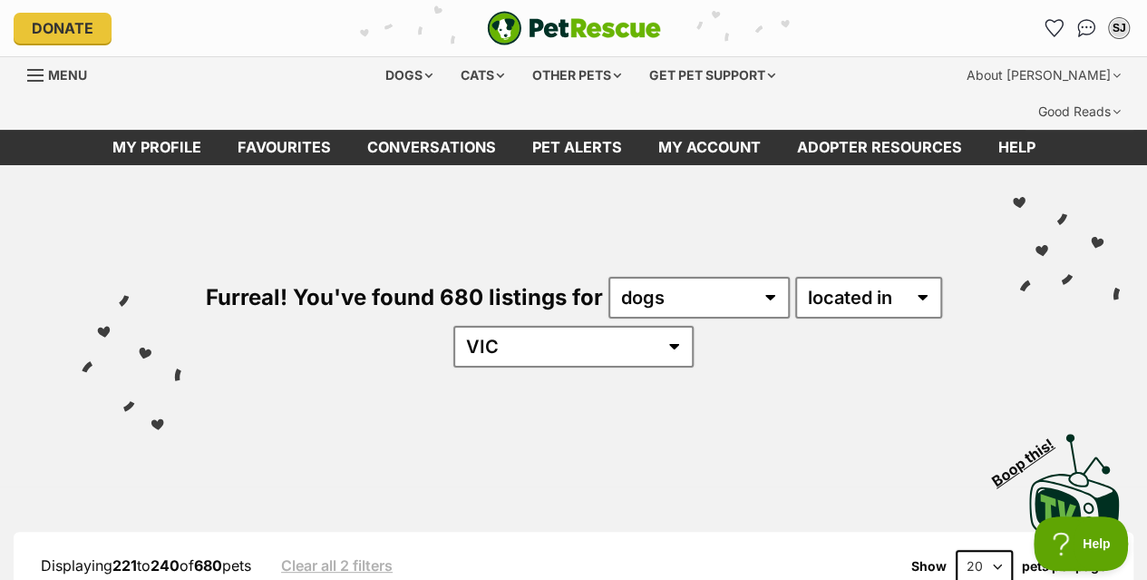
click at [999, 550] on select "20 40 60" at bounding box center [984, 566] width 57 height 33
select select "60"
click at [956, 550] on select "20 40 60" at bounding box center [984, 566] width 57 height 33
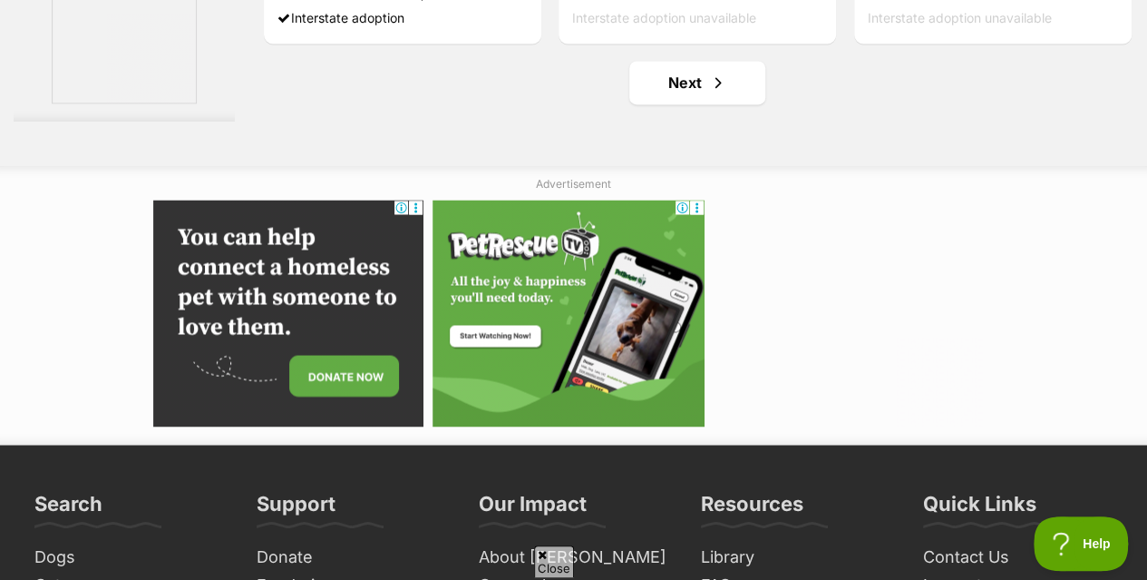
scroll to position [11742, 0]
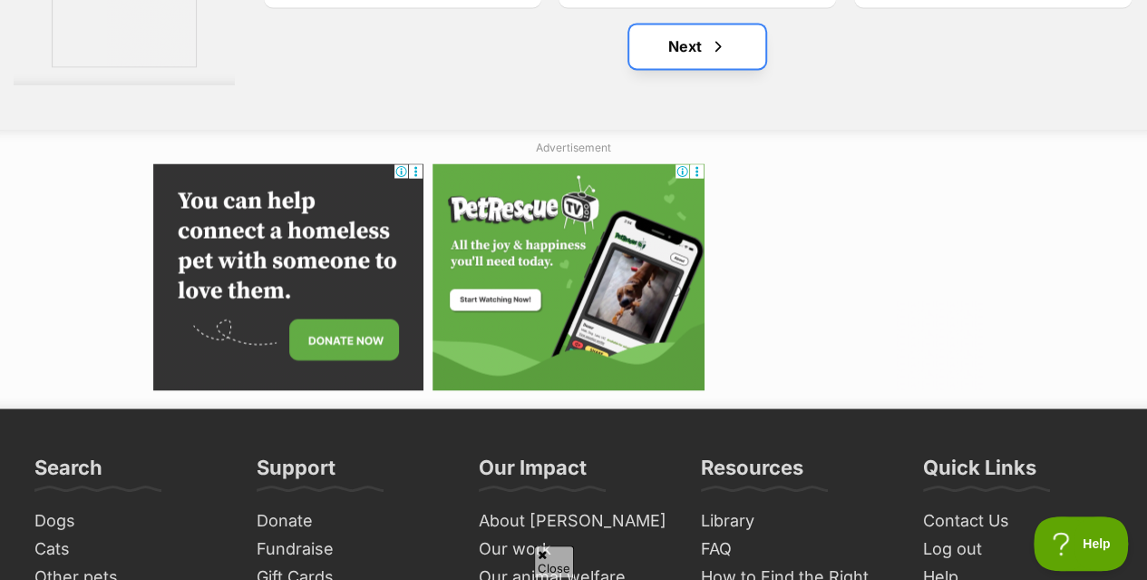
click at [702, 38] on link "Next" at bounding box center [697, 46] width 136 height 44
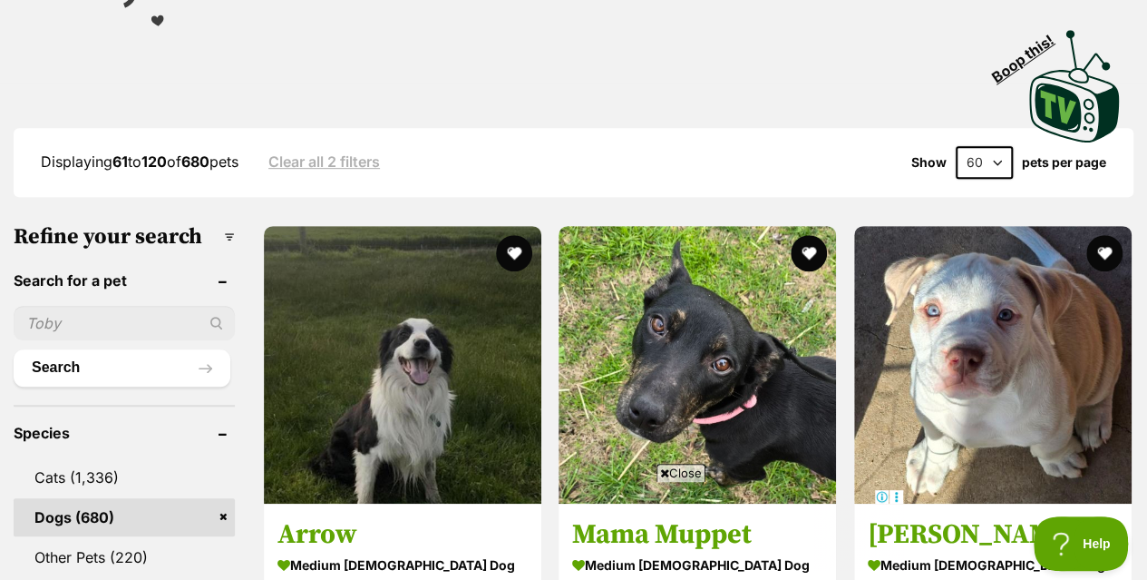
scroll to position [407, 0]
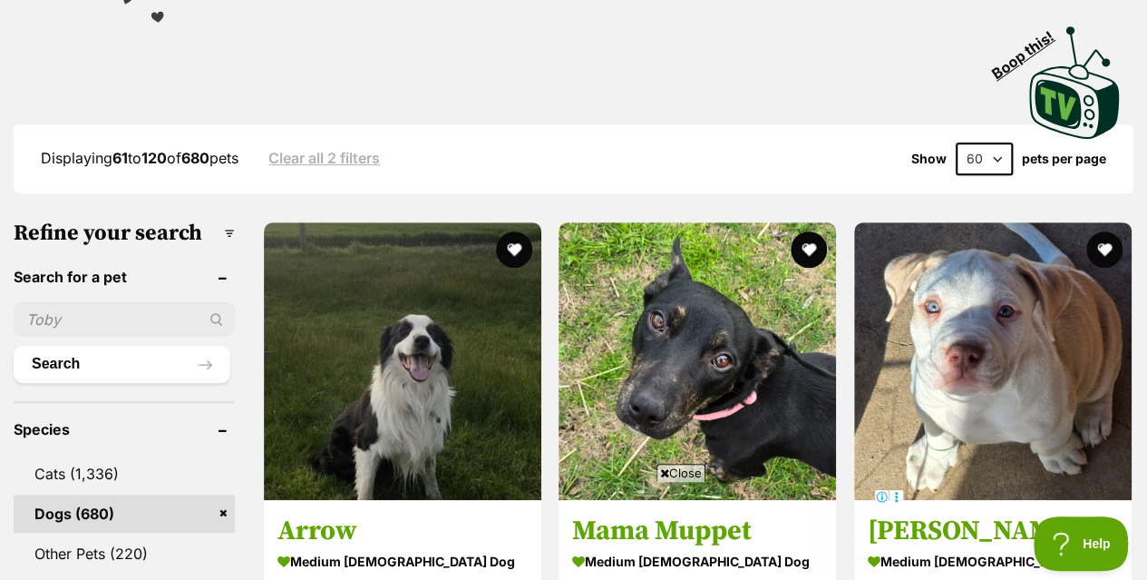
click at [69, 302] on input "text" at bounding box center [124, 319] width 221 height 34
type input "gnocci"
click at [14, 346] on button "Search" at bounding box center [122, 364] width 217 height 36
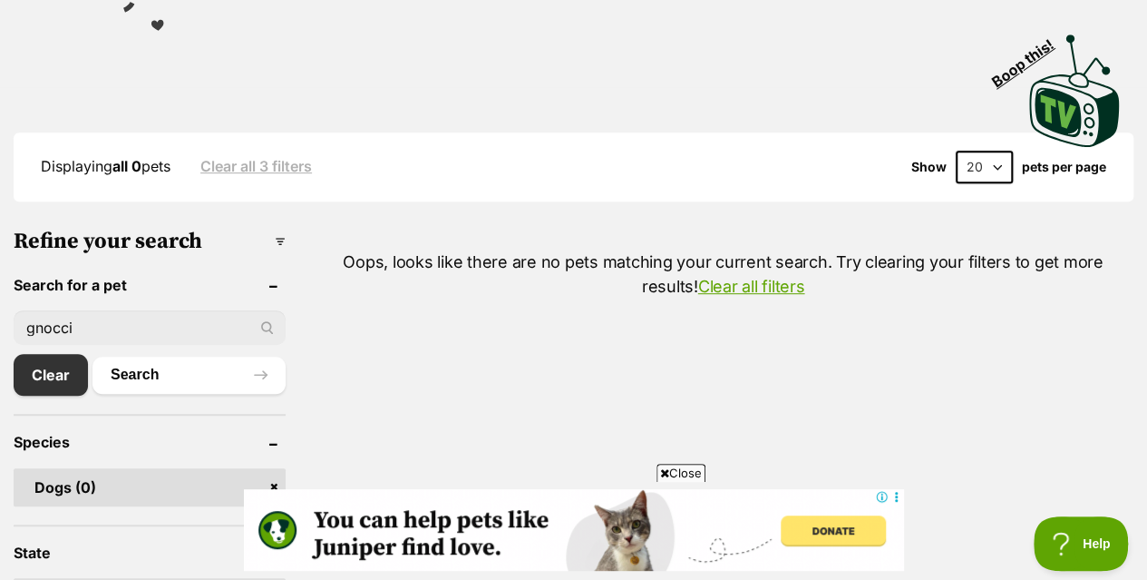
scroll to position [435, 0]
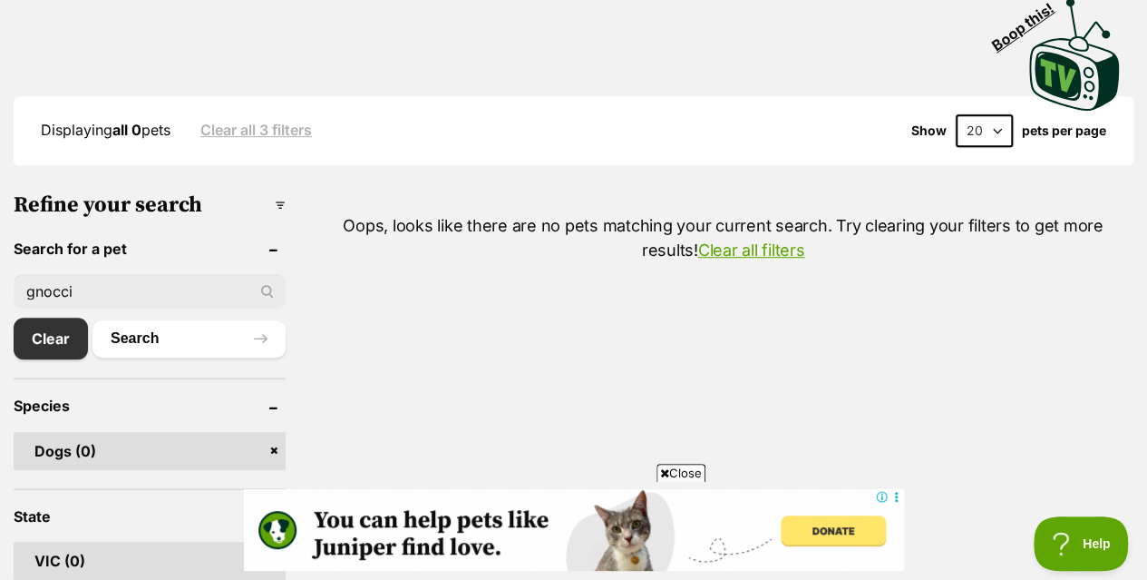
click at [81, 274] on input "gnocci" at bounding box center [150, 291] width 272 height 34
type input "g"
type input "gnocchi"
click at [93, 320] on button "Search" at bounding box center [189, 338] width 193 height 36
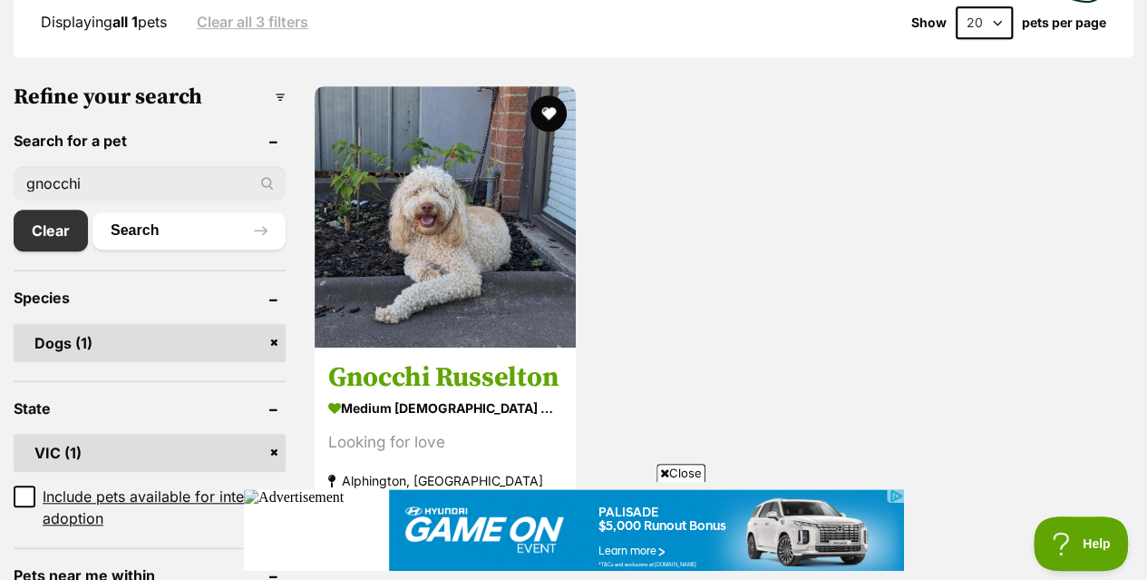
scroll to position [556, 0]
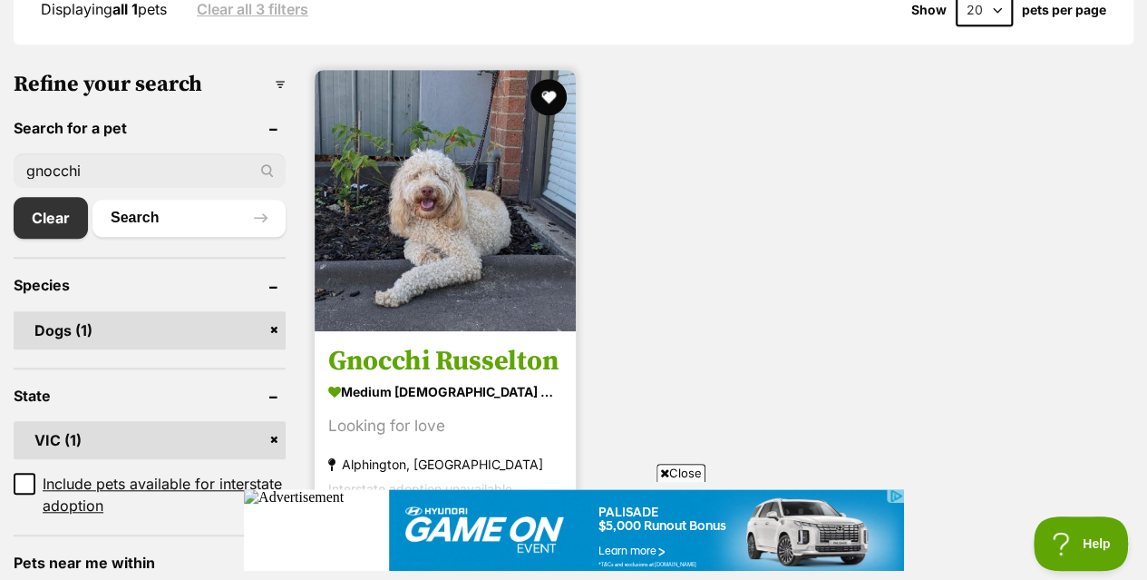
click at [426, 249] on img at bounding box center [445, 200] width 261 height 261
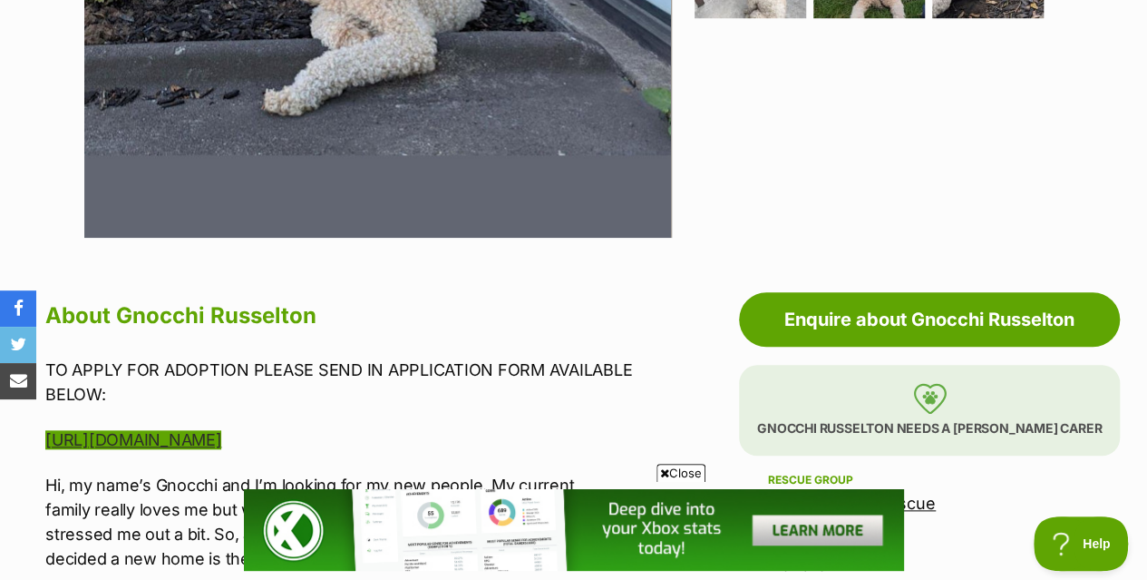
click at [221, 430] on link "https://www.victoriandogrescue.org.au/adopt/" at bounding box center [133, 439] width 176 height 19
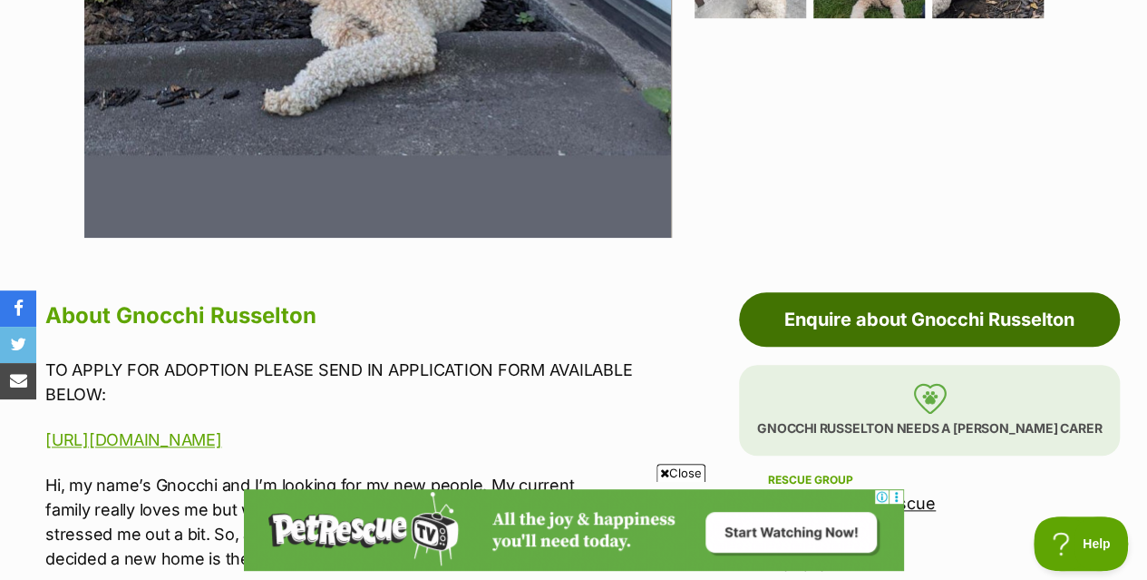
click at [920, 292] on link "Enquire about Gnocchi Russelton" at bounding box center [929, 319] width 381 height 54
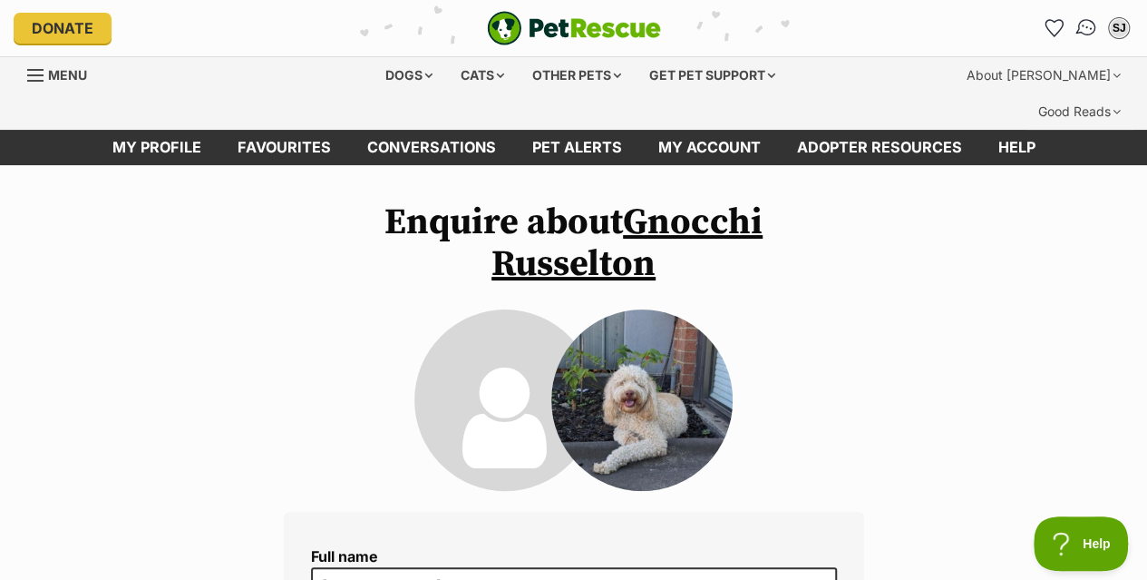
click at [1079, 21] on img "Conversations" at bounding box center [1087, 28] width 24 height 24
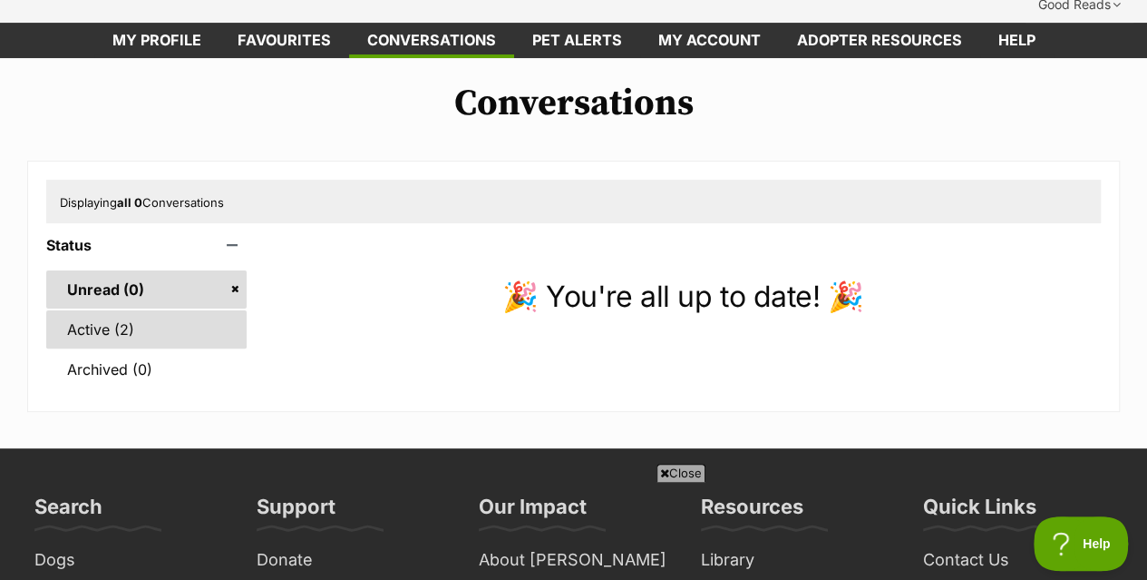
click at [157, 310] on link "Active (2)" at bounding box center [146, 329] width 200 height 38
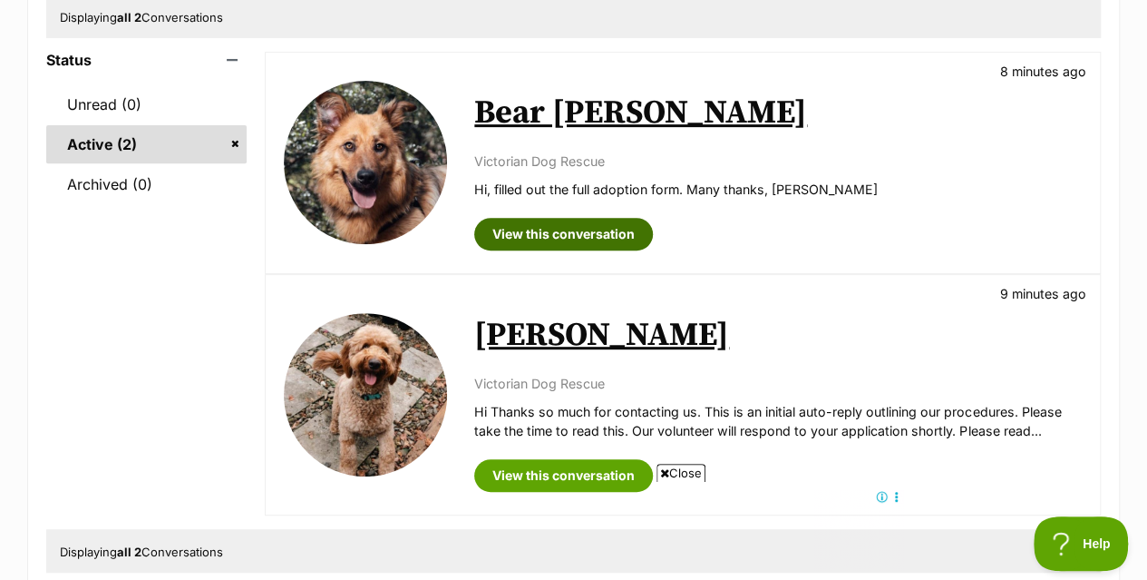
click at [609, 218] on link "View this conversation" at bounding box center [563, 234] width 179 height 33
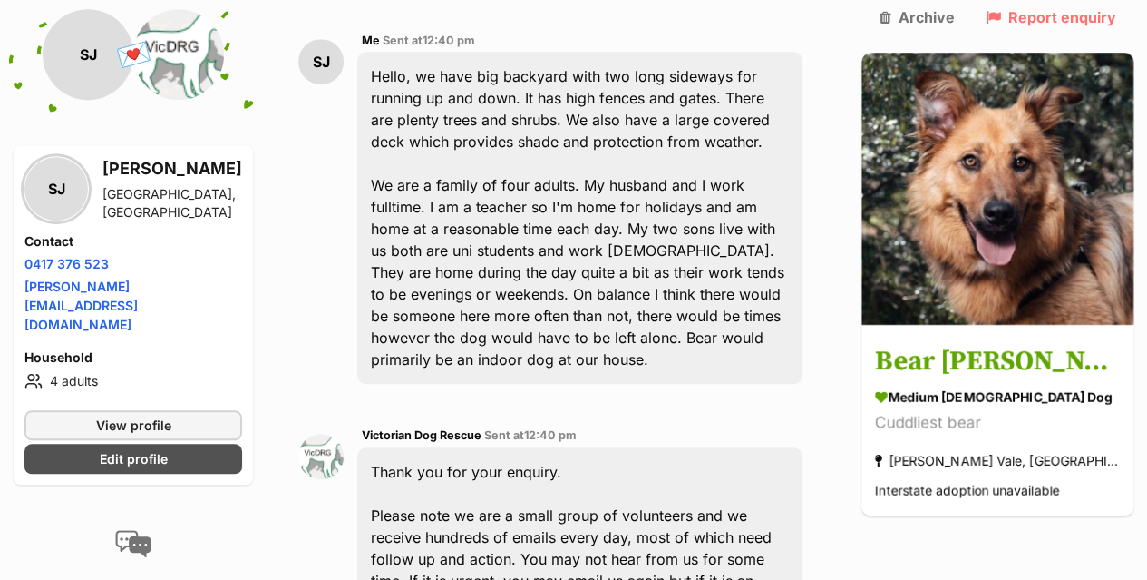
scroll to position [591, 0]
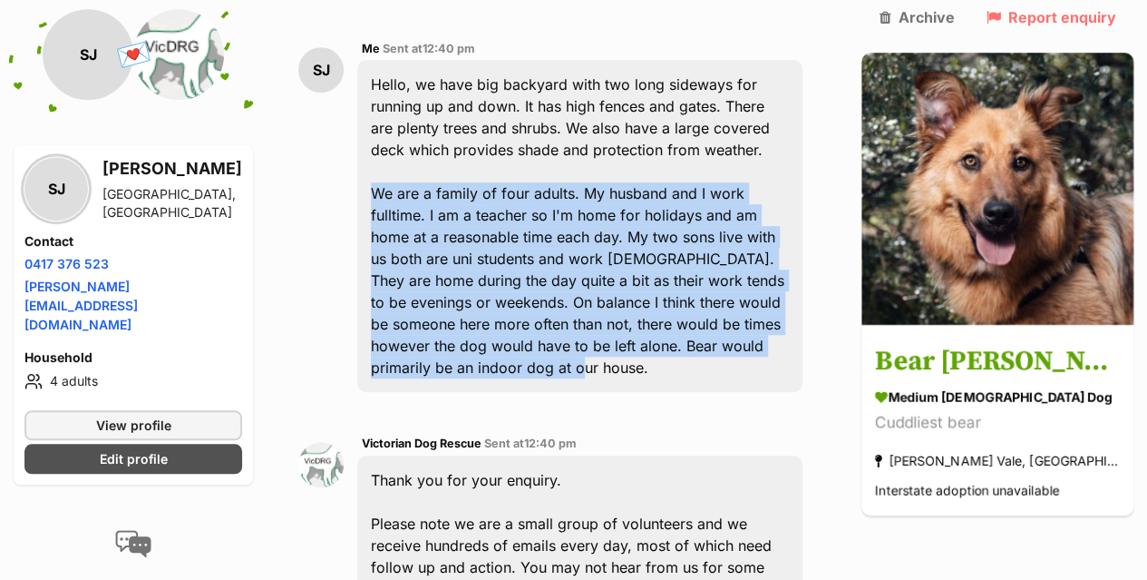
drag, startPoint x: 374, startPoint y: 103, endPoint x: 695, endPoint y: 260, distance: 357.4
click at [695, 260] on div "Hello, we have big backyard with two long sideways for running up and down. It …" at bounding box center [579, 226] width 445 height 332
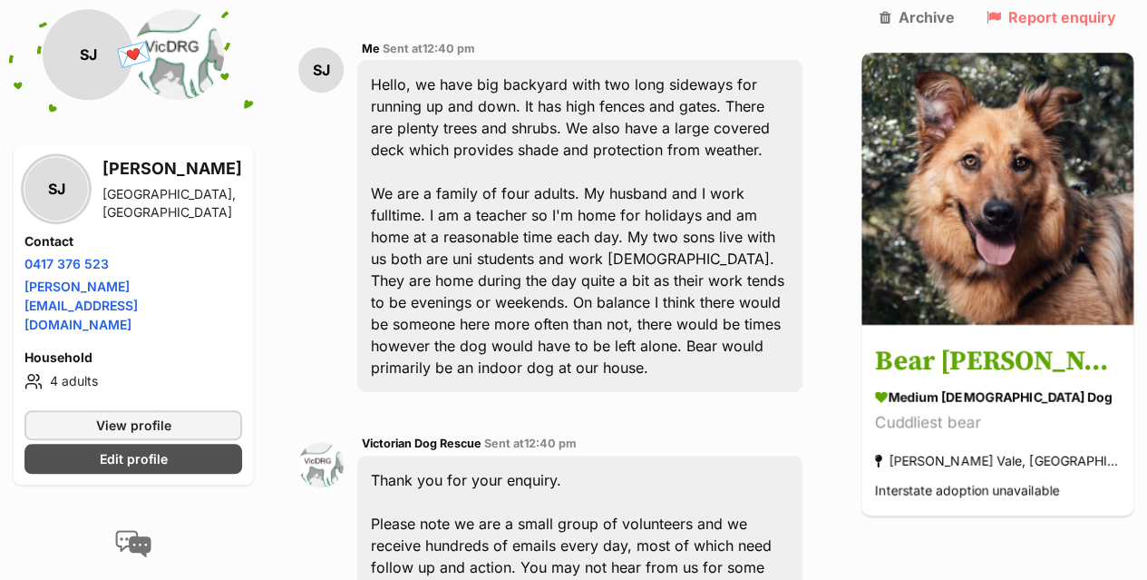
click at [694, 92] on div "Hello, we have big backyard with two long sideways for running up and down. It …" at bounding box center [579, 226] width 445 height 332
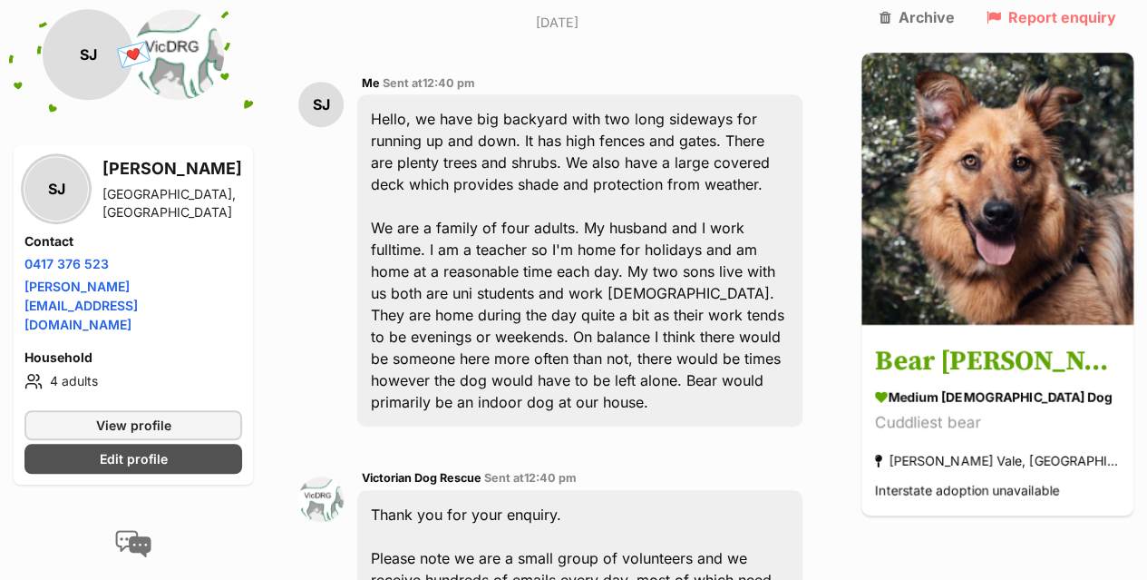
scroll to position [536, 0]
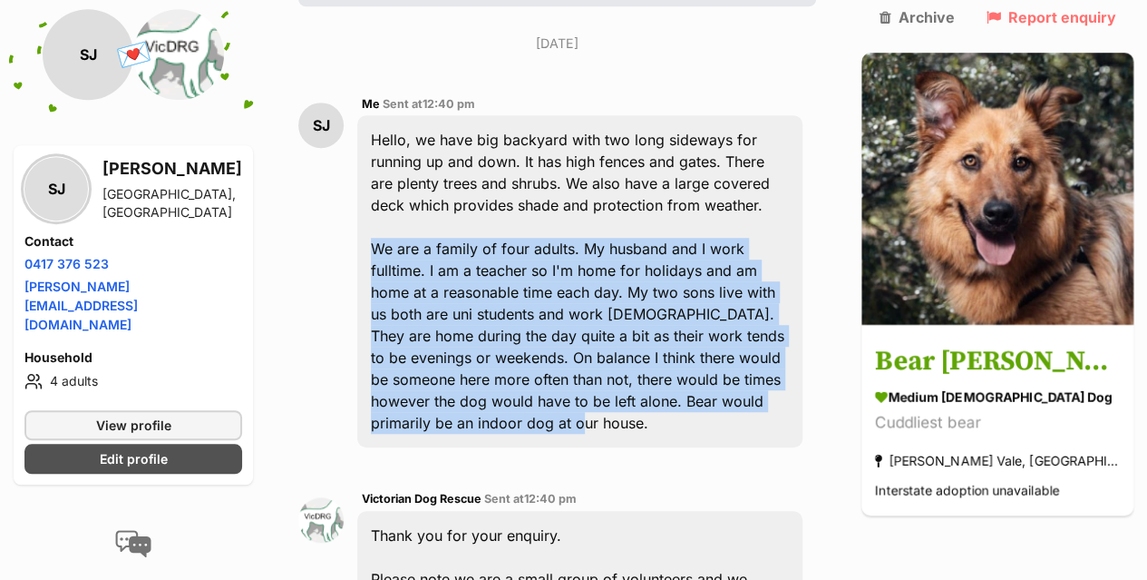
drag, startPoint x: 373, startPoint y: 162, endPoint x: 644, endPoint y: 293, distance: 301.0
click at [687, 305] on div "Hello, we have big backyard with two long sideways for running up and down. It …" at bounding box center [579, 281] width 445 height 332
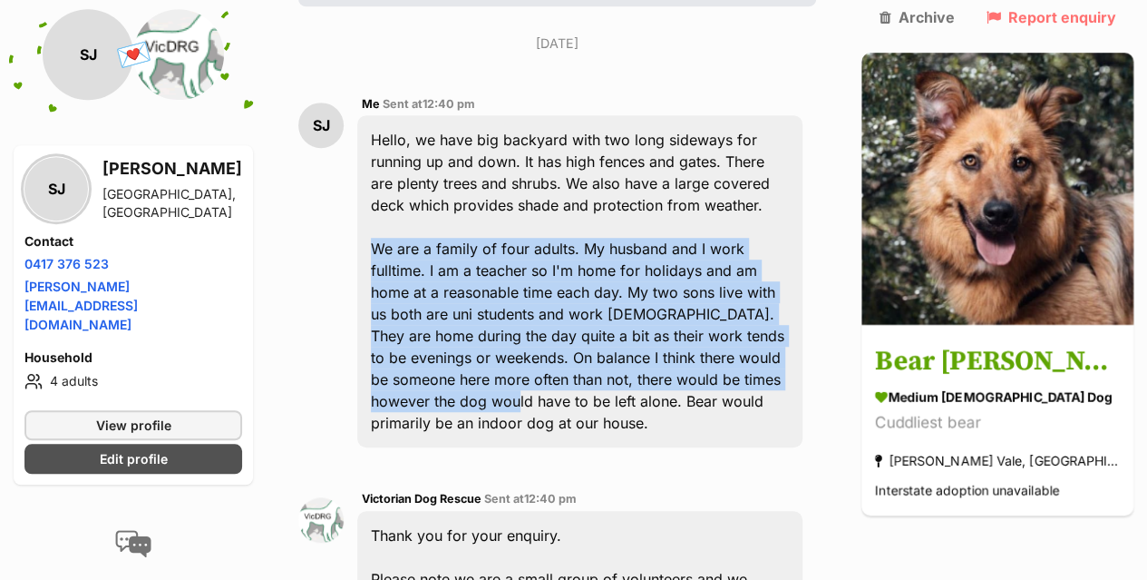
click at [375, 163] on div "Hello, we have big backyard with two long sideways for running up and down. It …" at bounding box center [579, 281] width 445 height 332
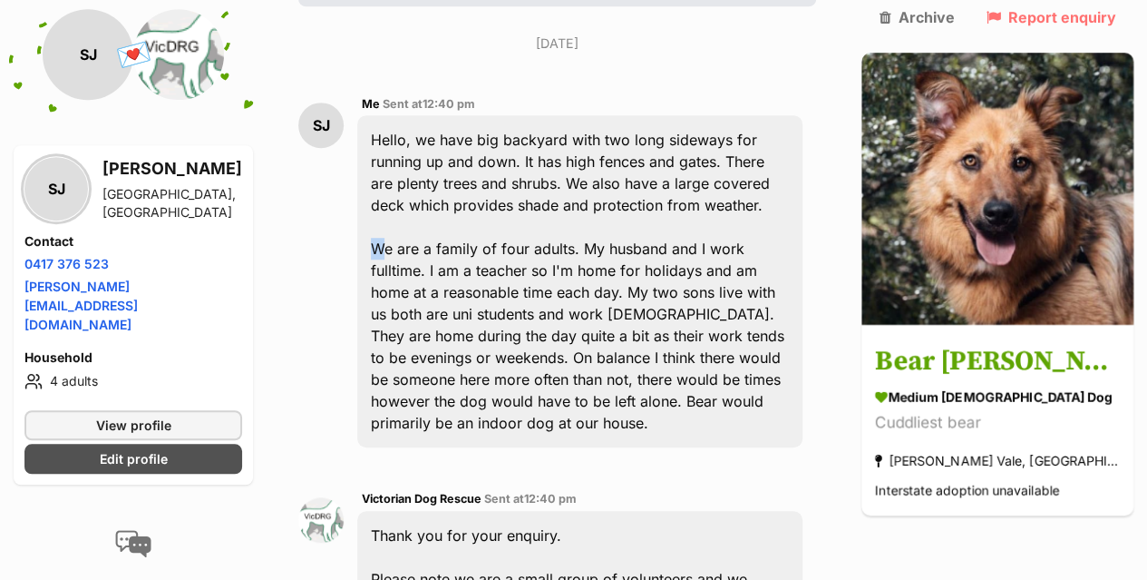
drag, startPoint x: 370, startPoint y: 162, endPoint x: 386, endPoint y: 171, distance: 18.3
click at [386, 171] on div "Hello, we have big backyard with two long sideways for running up and down. It …" at bounding box center [579, 281] width 445 height 332
click at [373, 162] on div "Hello, we have big backyard with two long sideways for running up and down. It …" at bounding box center [579, 281] width 445 height 332
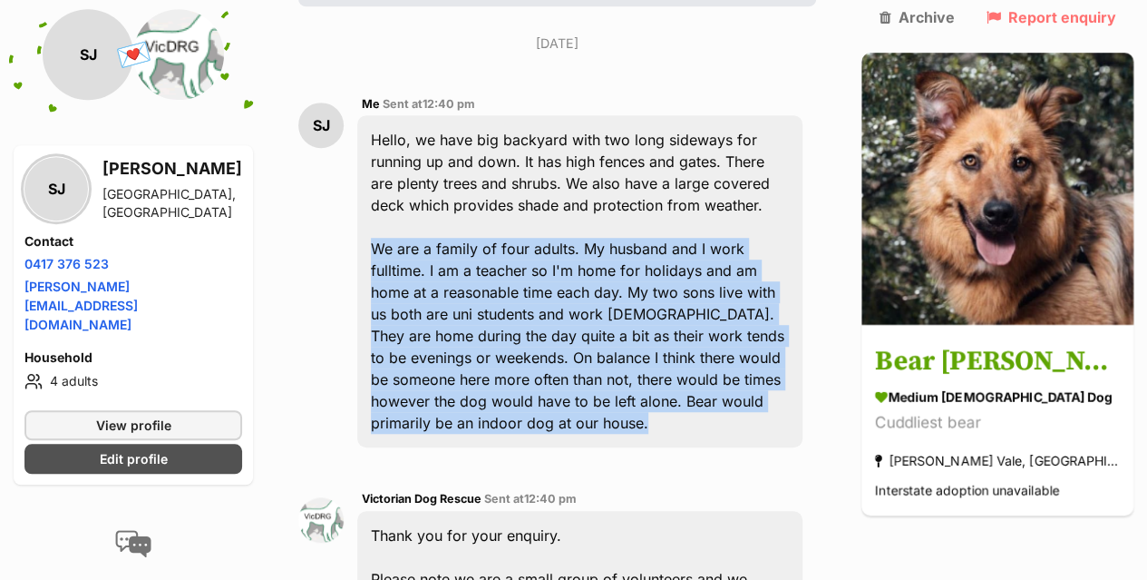
drag, startPoint x: 373, startPoint y: 162, endPoint x: 719, endPoint y: 315, distance: 378.5
click at [719, 315] on div "Hello, we have big backyard with two long sideways for running up and down. It …" at bounding box center [579, 281] width 445 height 332
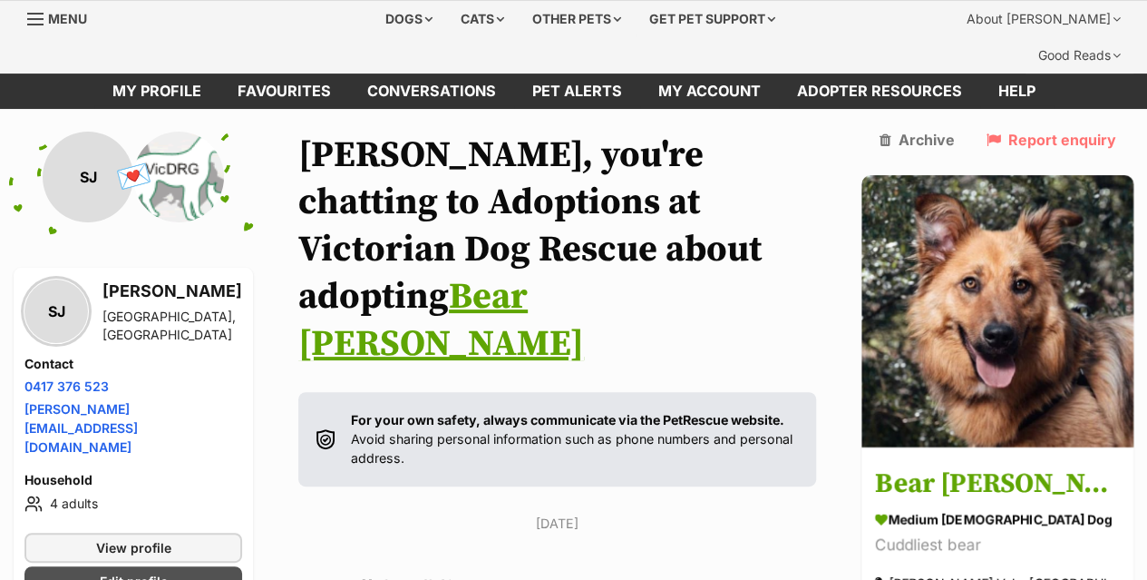
scroll to position [0, 0]
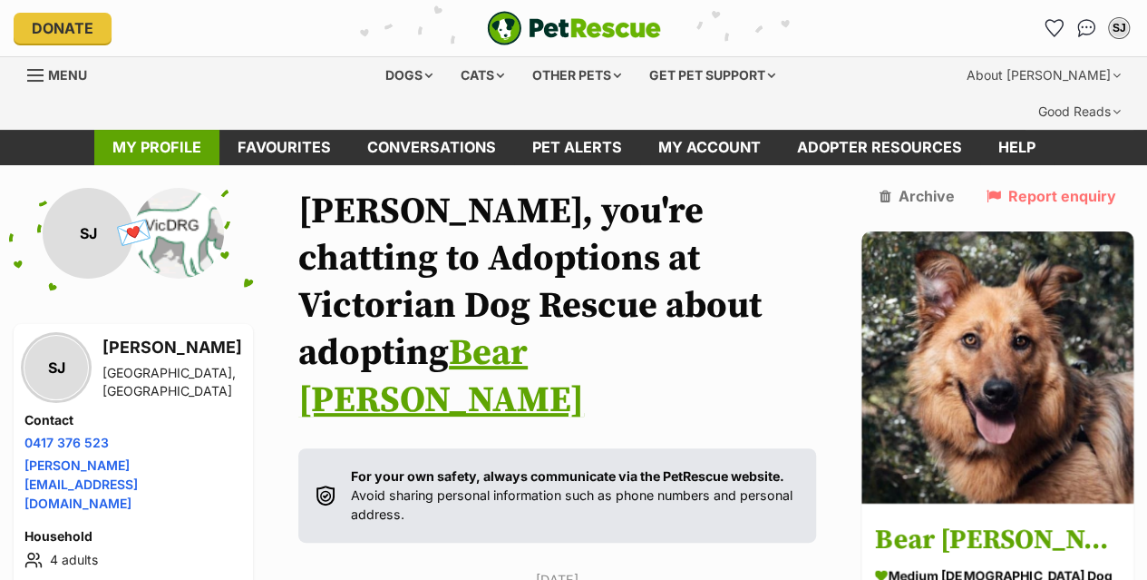
click at [141, 130] on link "My profile" at bounding box center [156, 147] width 125 height 35
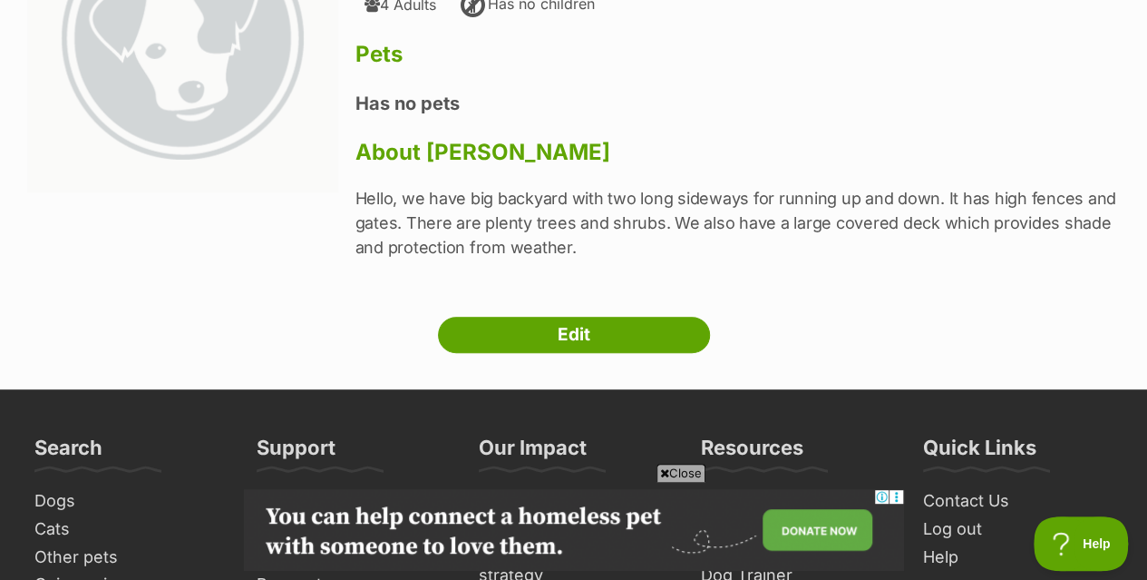
scroll to position [324, 0]
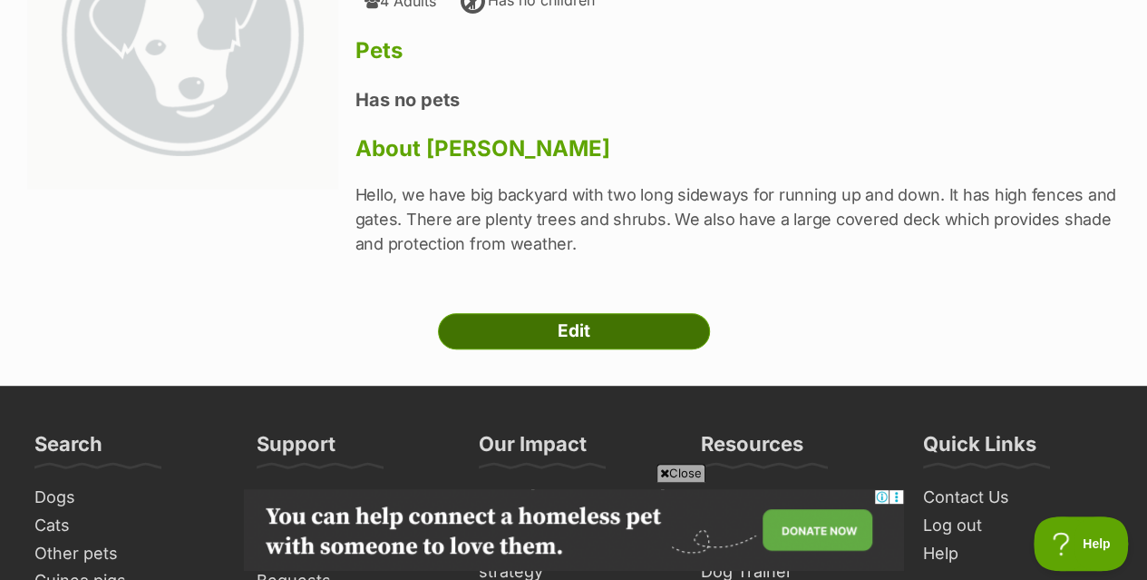
click at [529, 313] on link "Edit" at bounding box center [574, 331] width 272 height 36
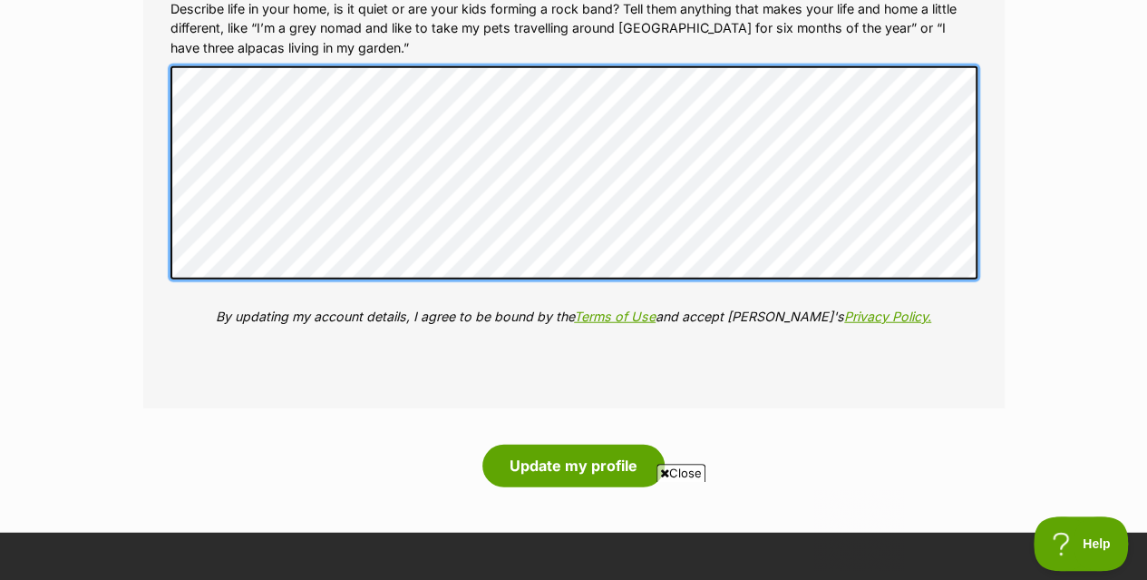
scroll to position [2183, 0]
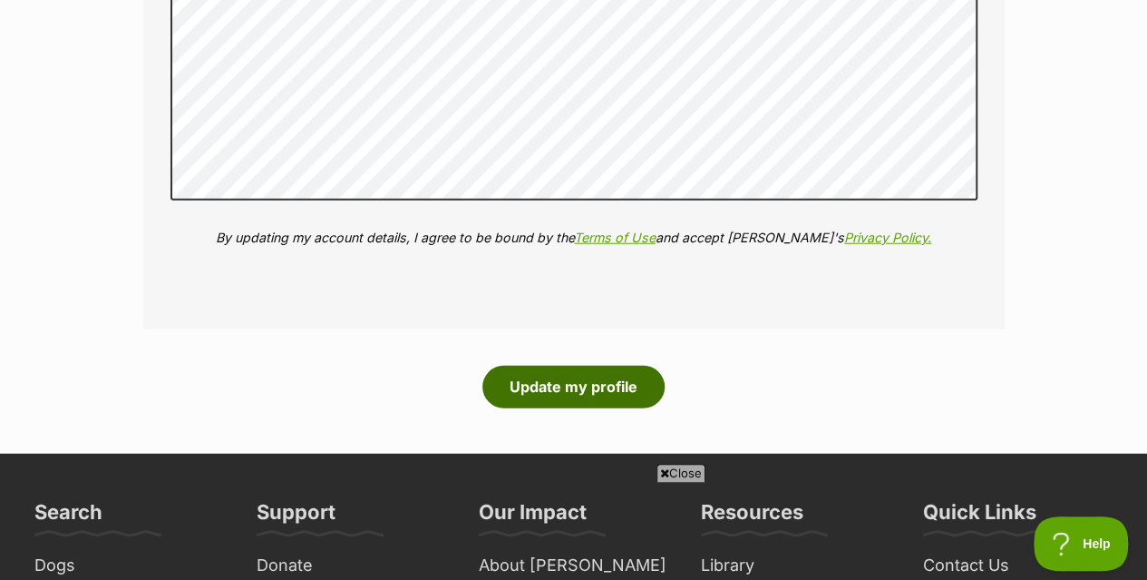
click at [564, 366] on button "Update my profile" at bounding box center [574, 387] width 182 height 42
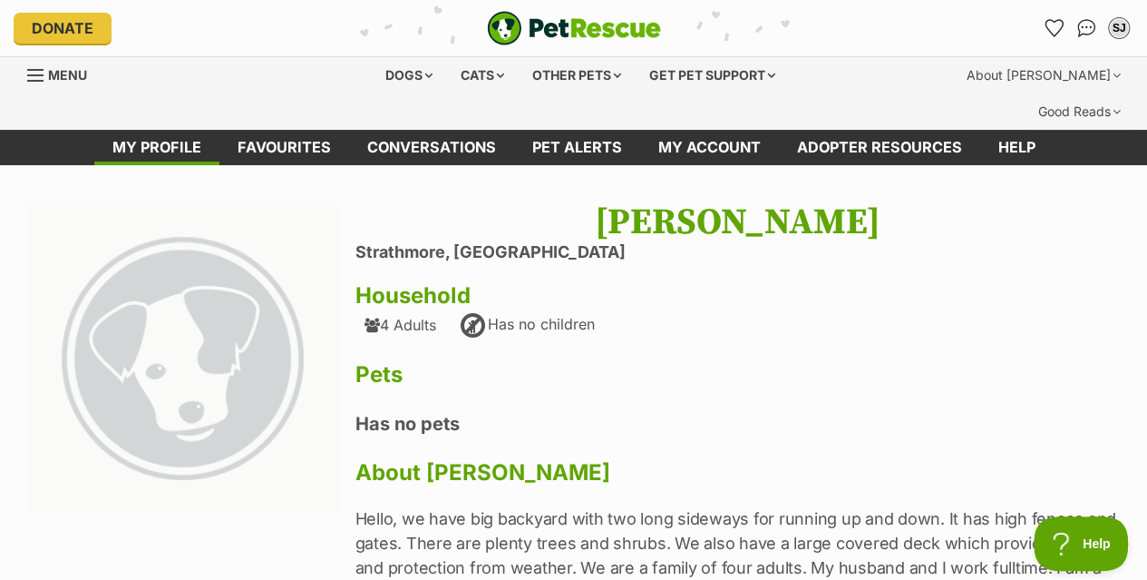
click at [49, 67] on span "Menu" at bounding box center [67, 74] width 39 height 15
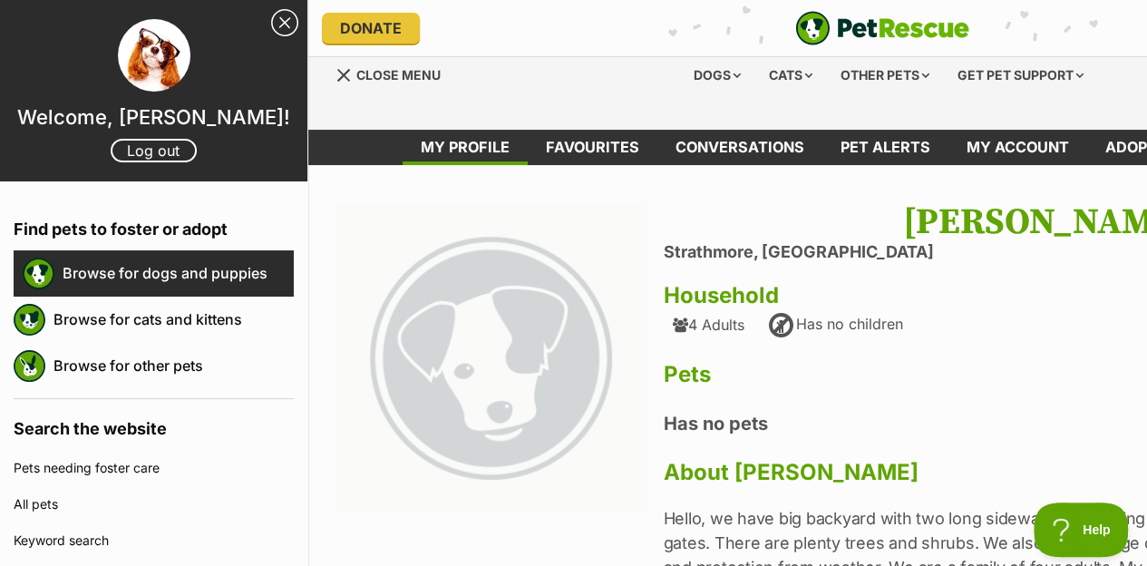
click at [98, 266] on link "Browse for dogs and puppies" at bounding box center [178, 273] width 231 height 38
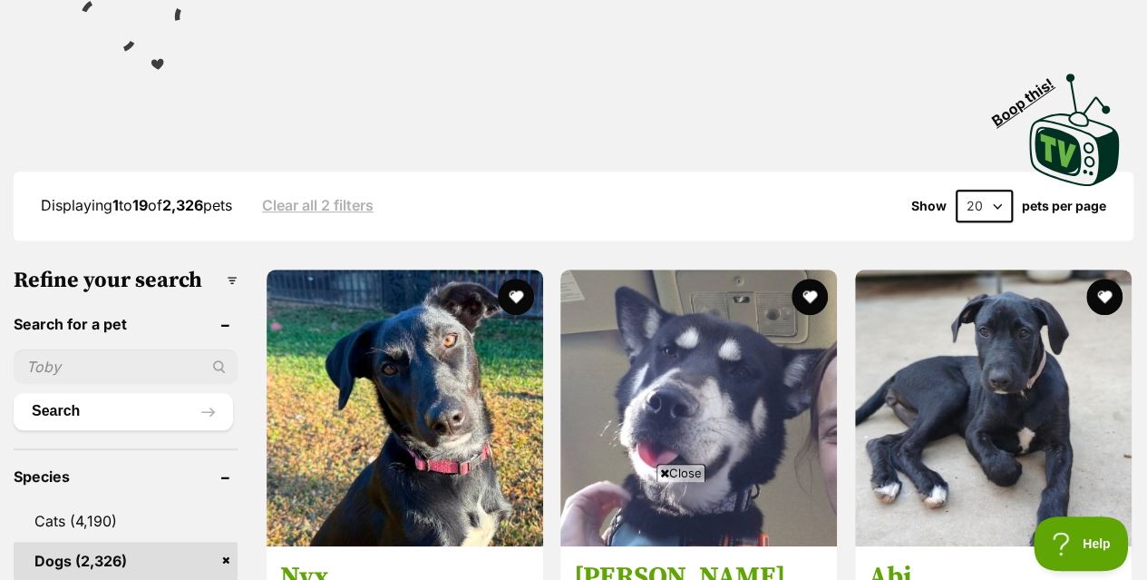
scroll to position [392, 0]
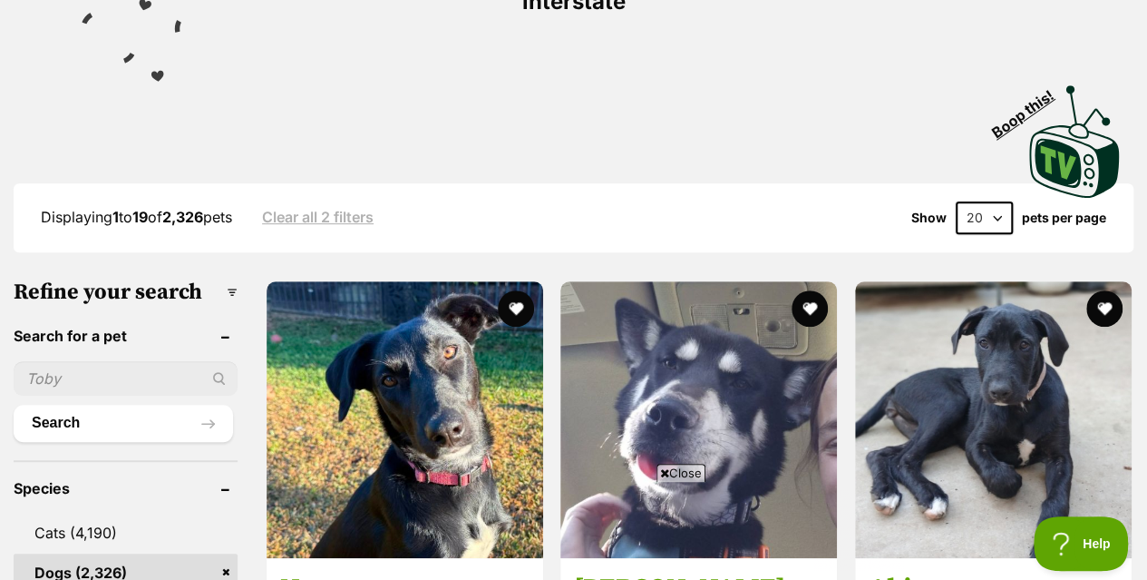
click at [102, 361] on input "text" at bounding box center [126, 378] width 224 height 34
type input "gnocchi"
click at [14, 405] on button "Search" at bounding box center [123, 423] width 219 height 36
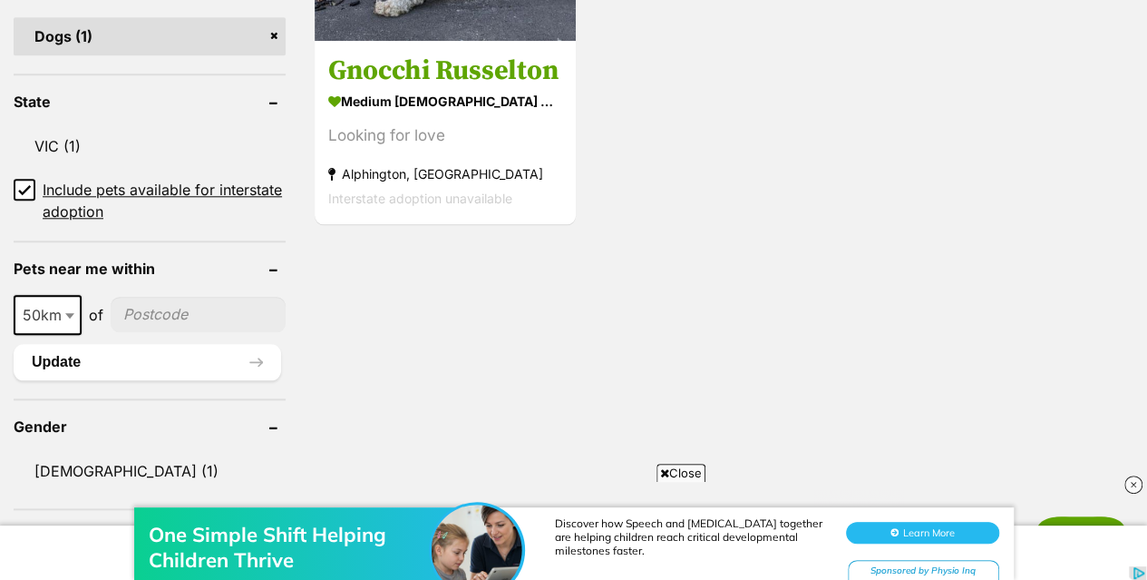
scroll to position [457, 0]
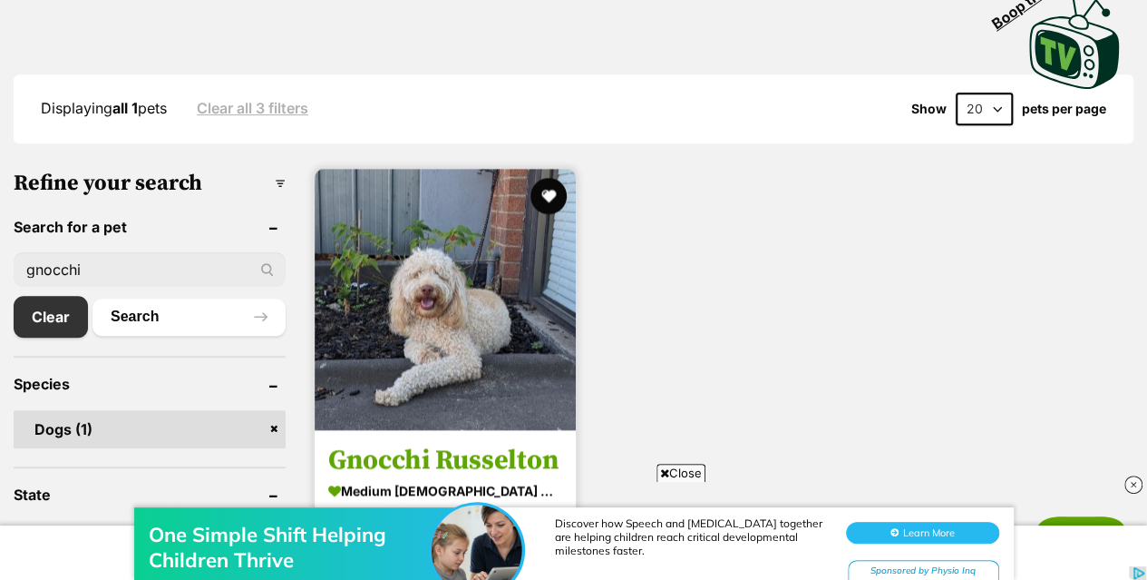
click at [459, 347] on img at bounding box center [445, 299] width 261 height 261
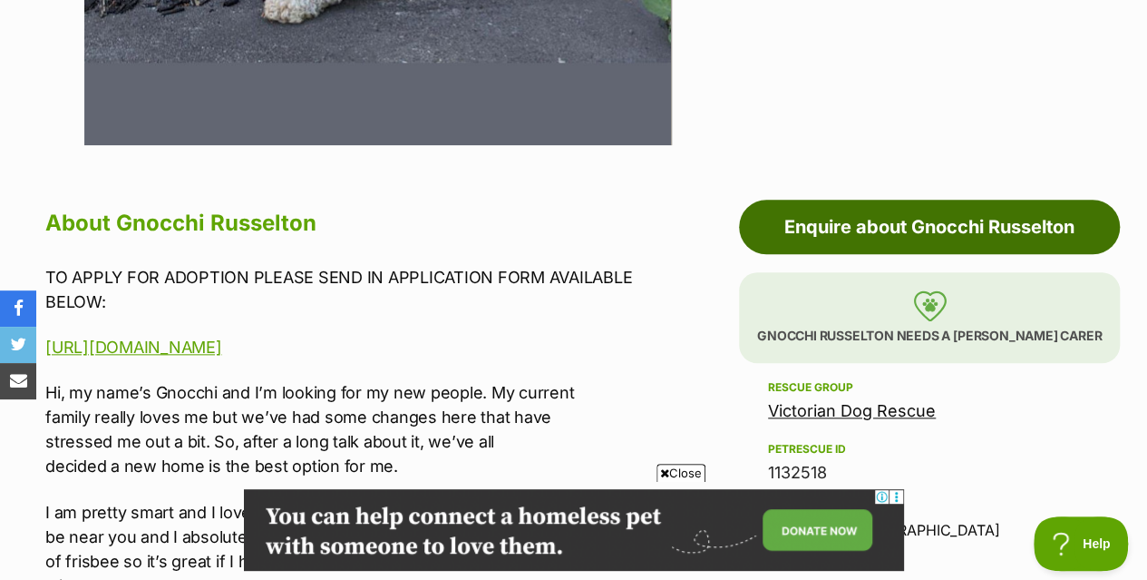
click at [949, 200] on link "Enquire about Gnocchi Russelton" at bounding box center [929, 227] width 381 height 54
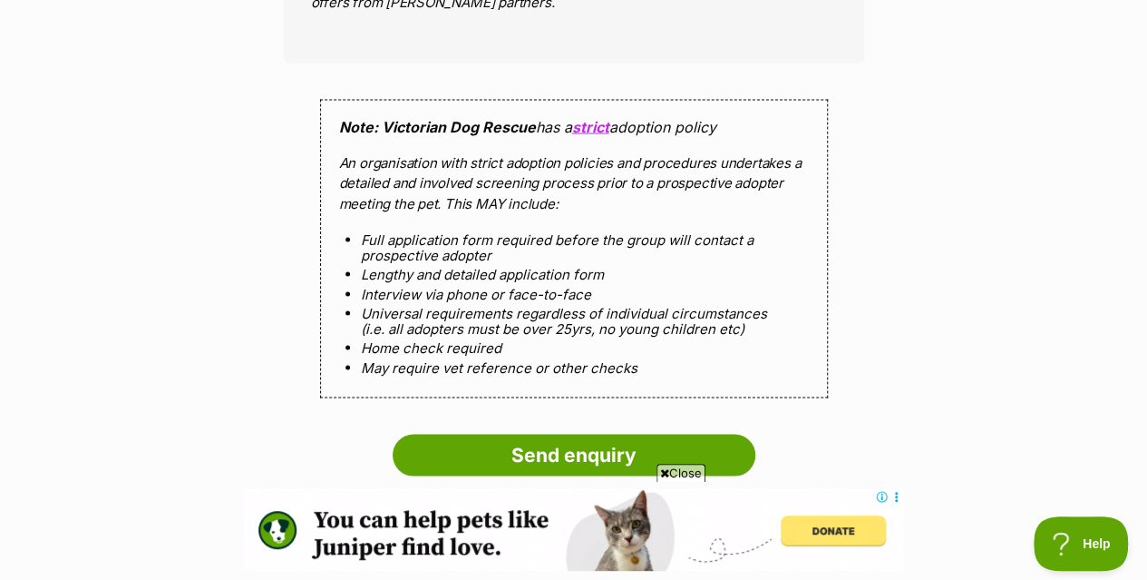
scroll to position [1721, 0]
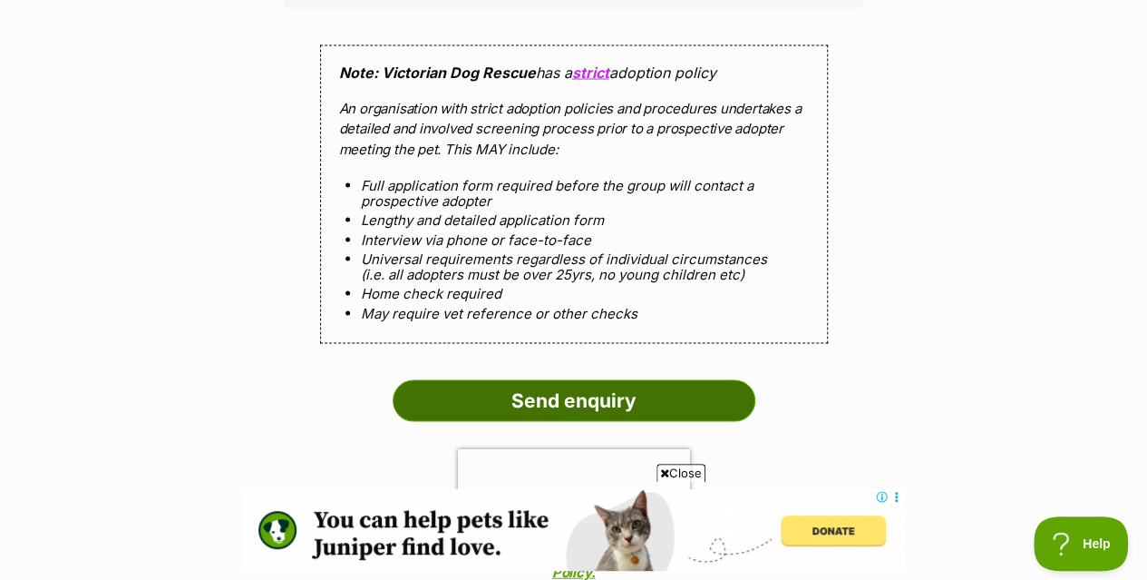
click at [562, 380] on input "Send enquiry" at bounding box center [574, 401] width 363 height 42
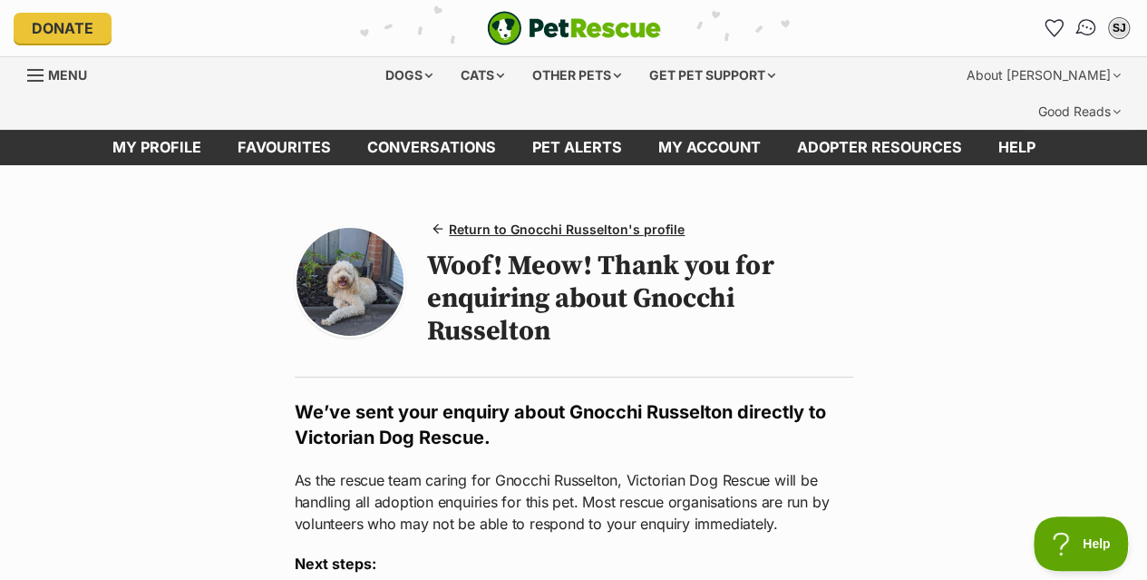
click at [1088, 19] on img "Conversations" at bounding box center [1087, 28] width 24 height 24
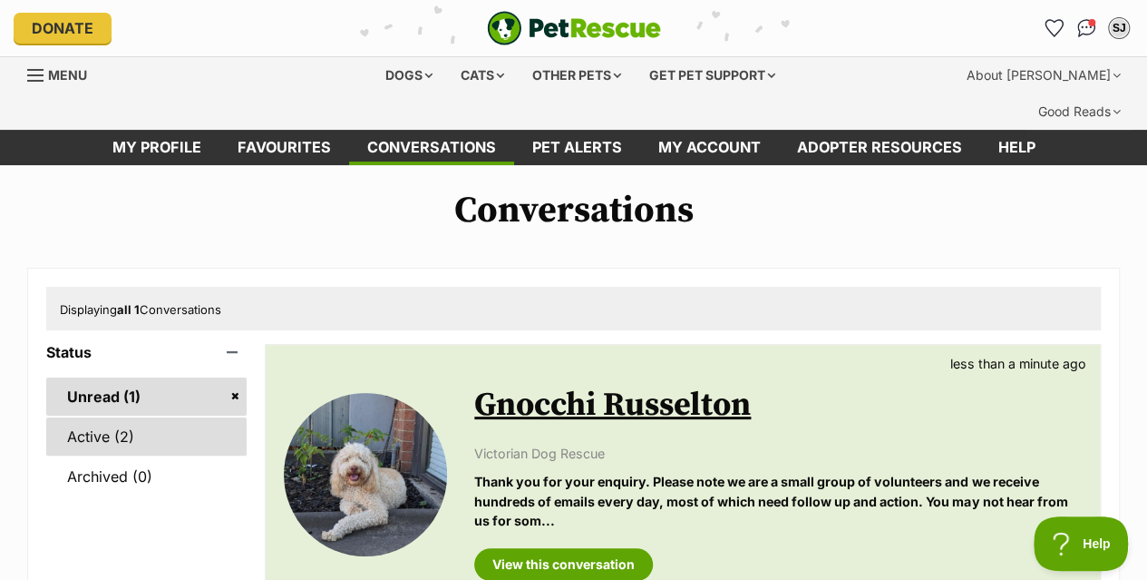
click at [100, 417] on link "Active (2)" at bounding box center [146, 436] width 200 height 38
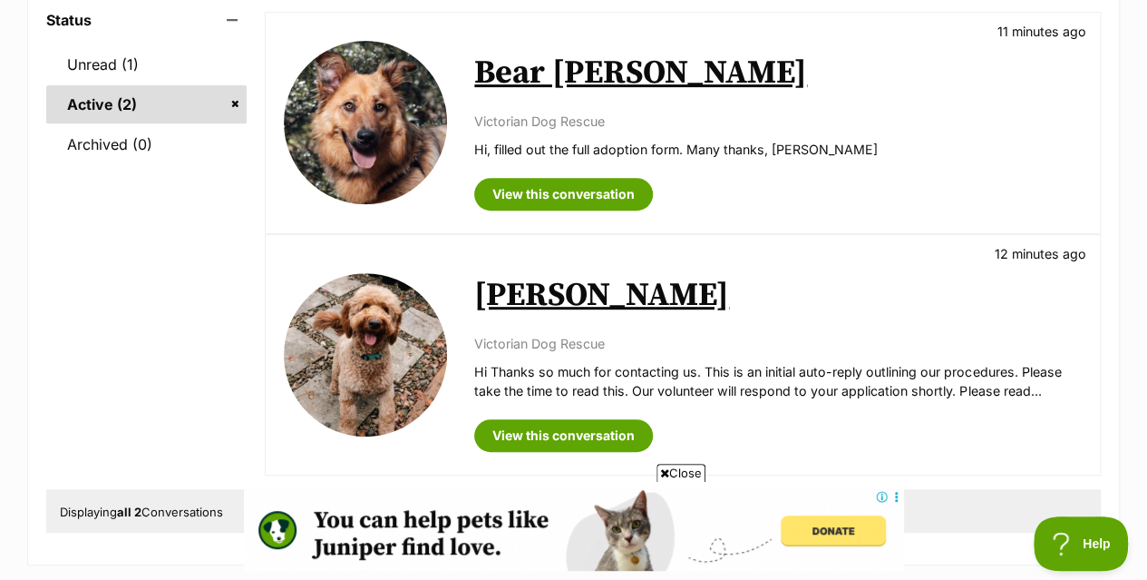
scroll to position [334, 0]
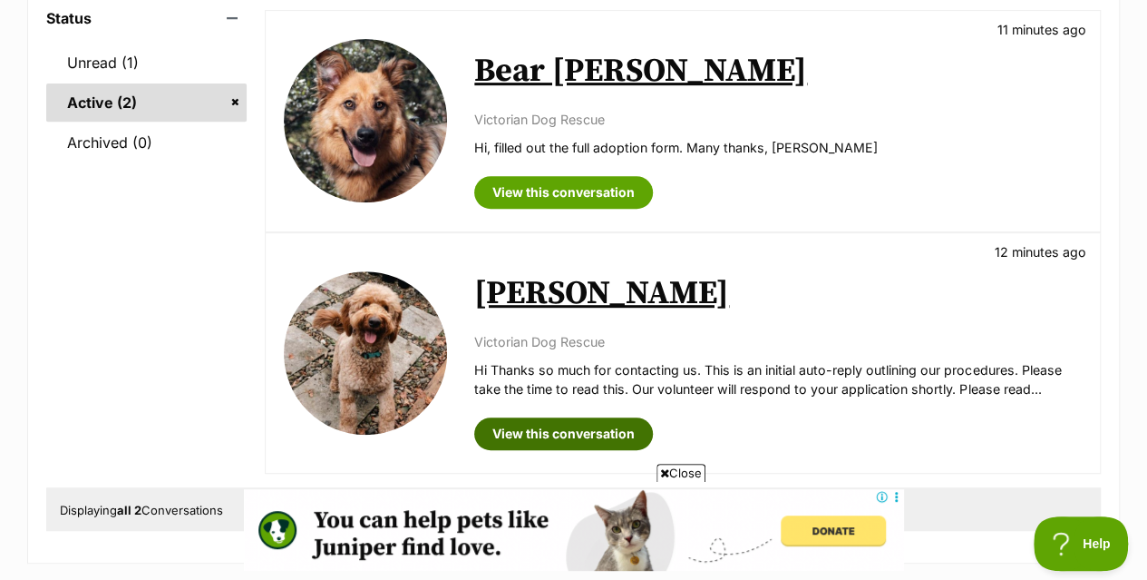
click at [546, 417] on link "View this conversation" at bounding box center [563, 433] width 179 height 33
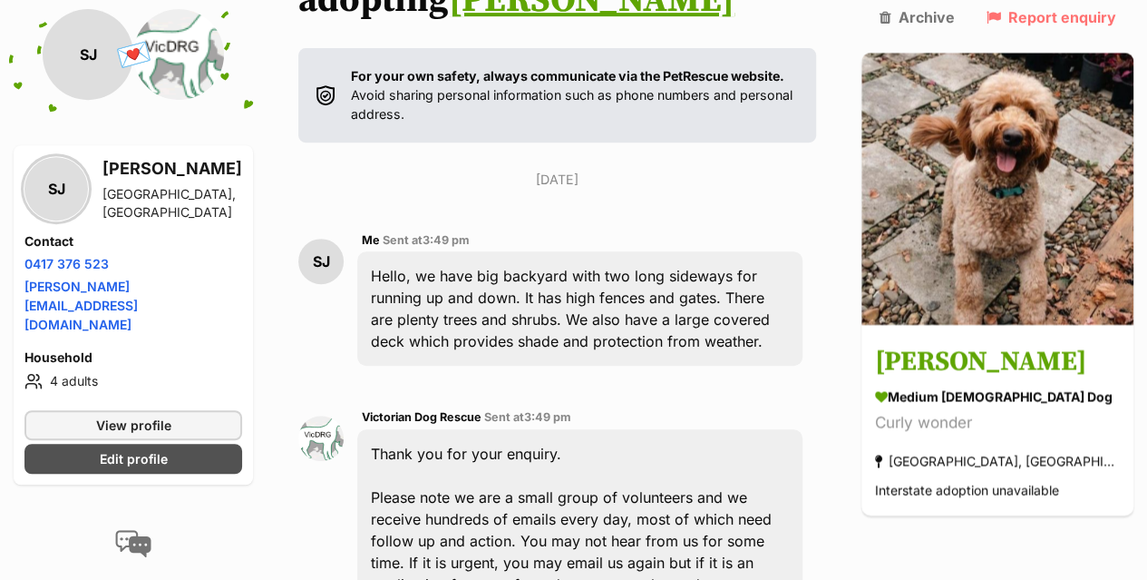
scroll to position [363, 0]
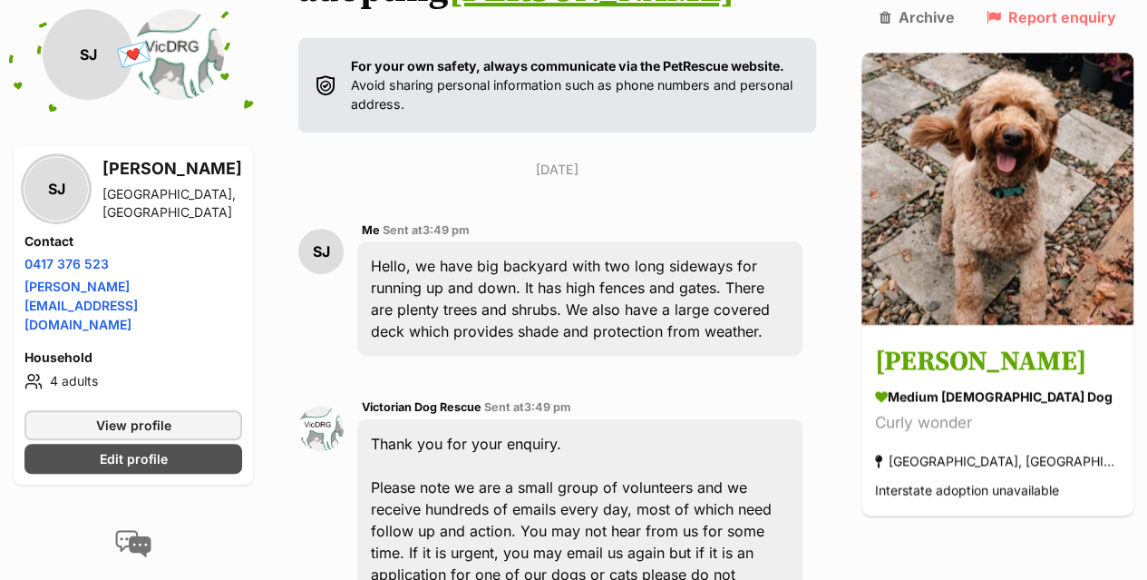
click at [591, 297] on div "Hello, we have big backyard with two long sideways for running up and down. It …" at bounding box center [579, 298] width 445 height 114
click at [571, 286] on div "Hello, we have big backyard with two long sideways for running up and down. It …" at bounding box center [579, 298] width 445 height 114
click at [580, 295] on div "Hello, we have big backyard with two long sideways for running up and down. It …" at bounding box center [579, 298] width 445 height 114
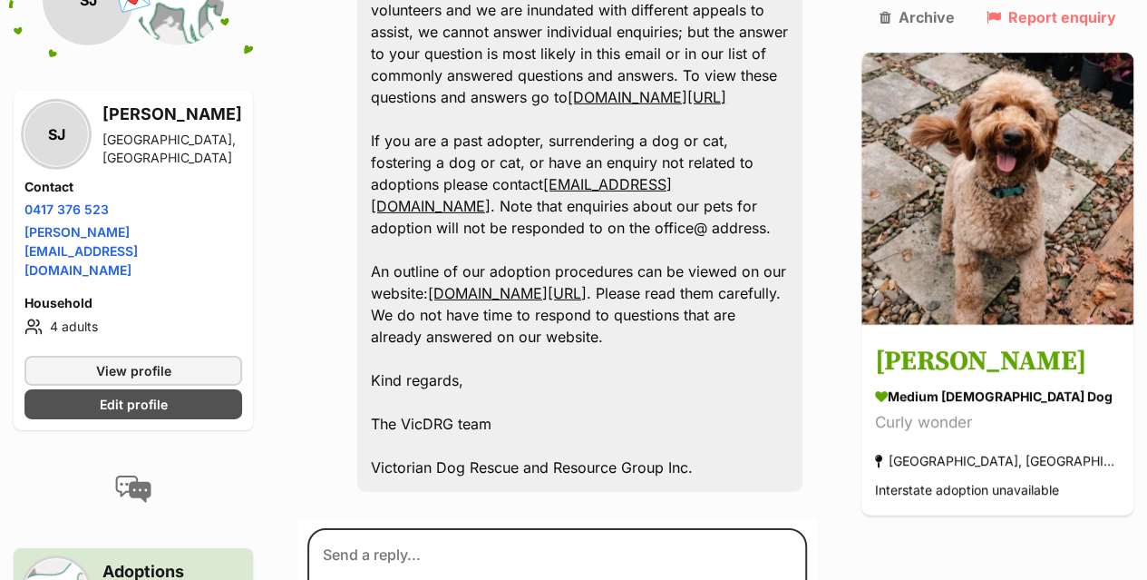
scroll to position [2918, 0]
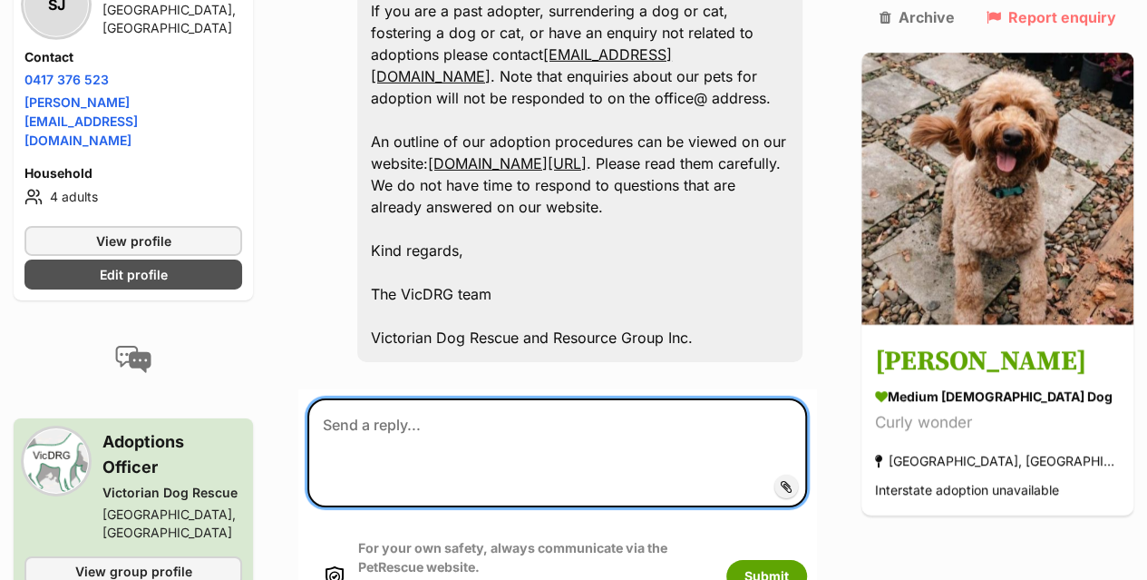
click at [391, 398] on textarea at bounding box center [557, 452] width 500 height 109
type textarea "Have filled out adoption form."
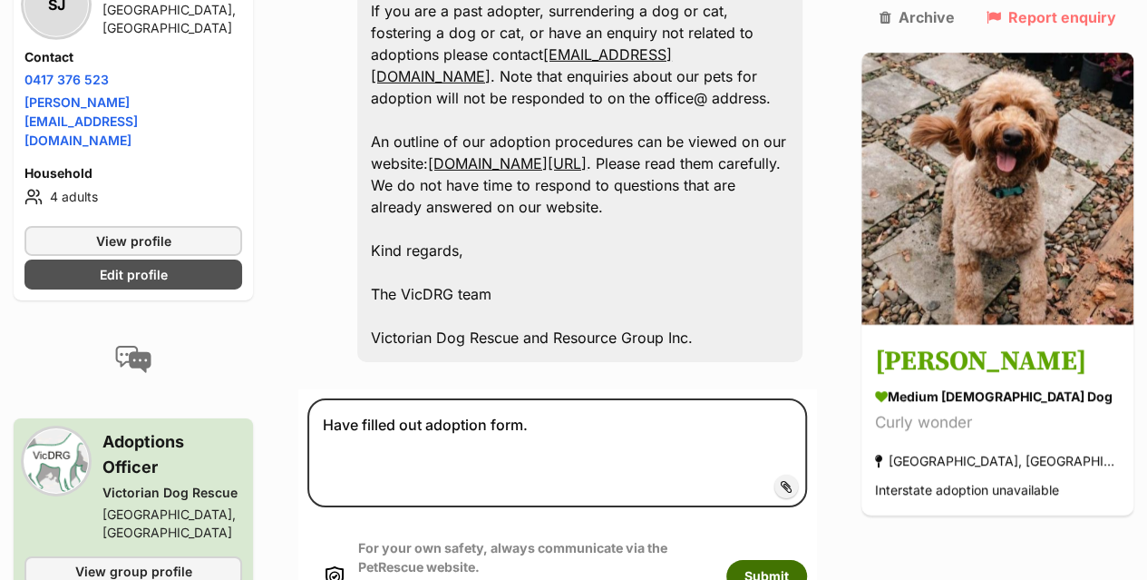
click at [807, 560] on button "Submit" at bounding box center [766, 576] width 81 height 33
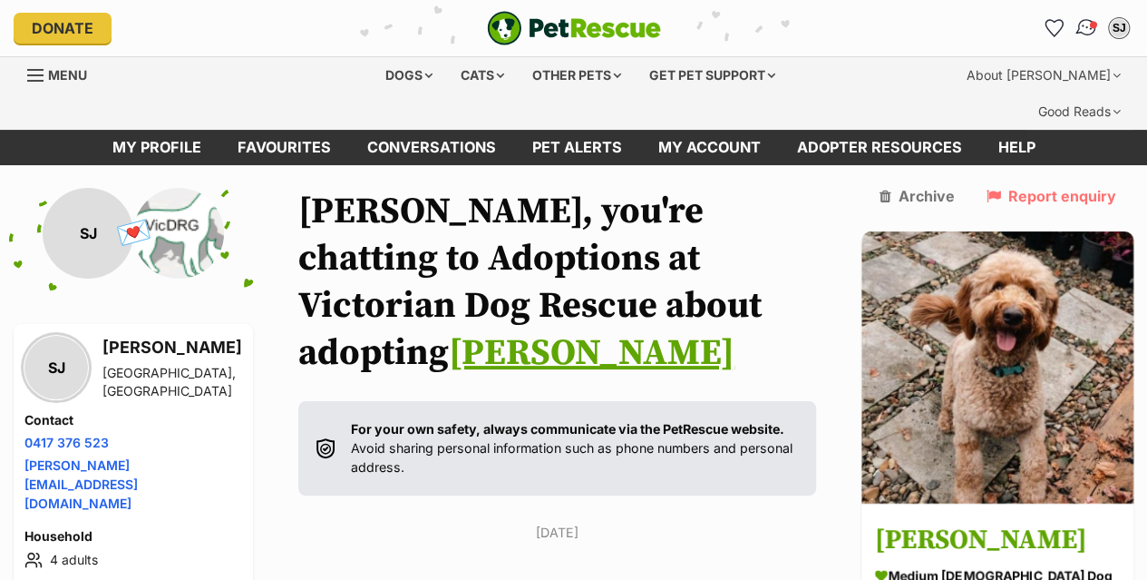
click at [1090, 24] on span "Conversations" at bounding box center [1093, 24] width 9 height 9
